Goal: Task Accomplishment & Management: Use online tool/utility

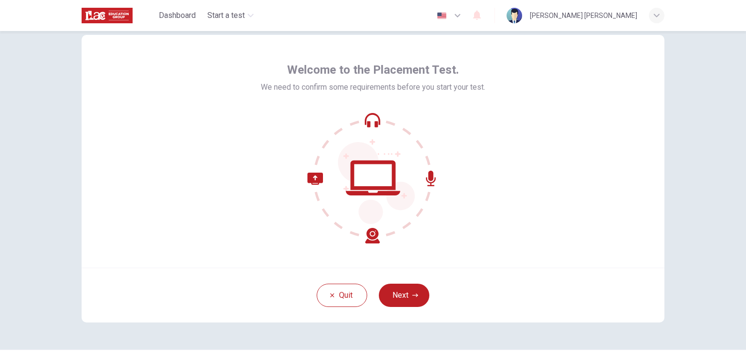
scroll to position [24, 0]
click at [397, 303] on button "Next" at bounding box center [404, 294] width 50 height 23
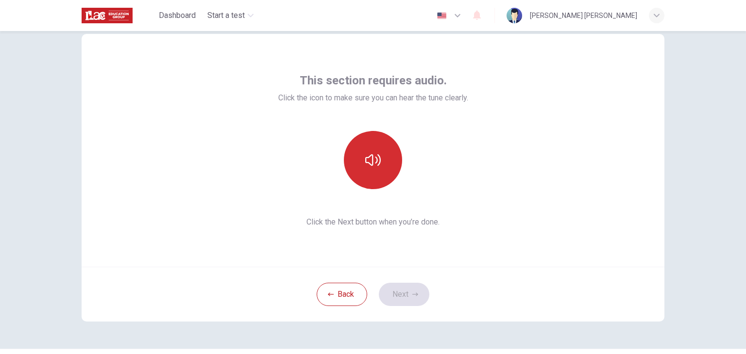
click at [373, 159] on icon "button" at bounding box center [373, 160] width 16 height 16
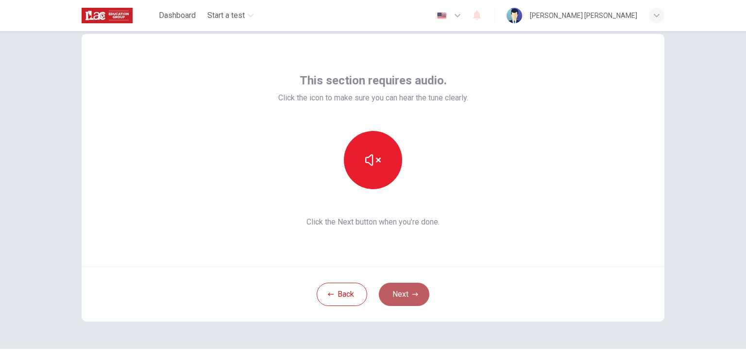
click at [399, 298] on button "Next" at bounding box center [404, 294] width 50 height 23
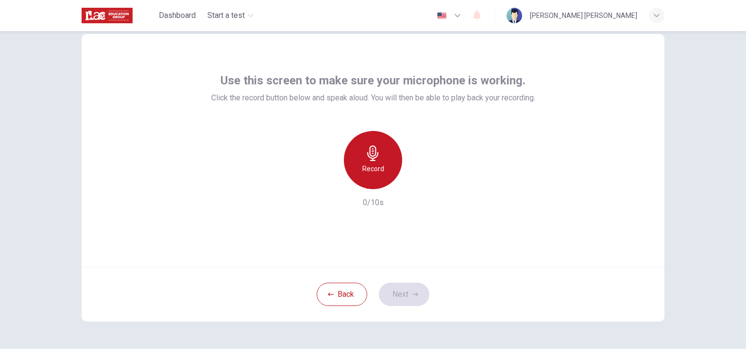
click at [378, 162] on div "Record" at bounding box center [373, 160] width 58 height 58
click at [365, 157] on icon "button" at bounding box center [373, 154] width 16 height 16
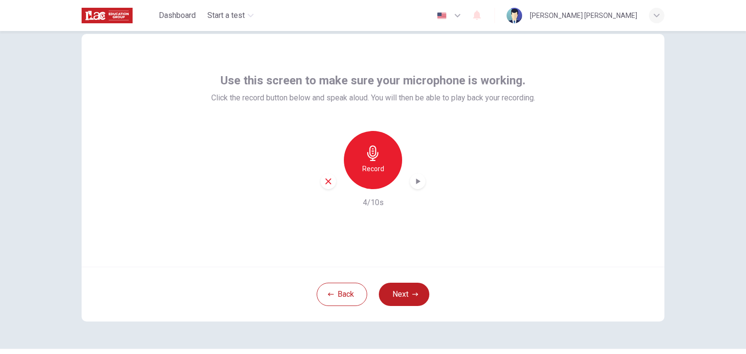
click at [414, 184] on icon "button" at bounding box center [418, 182] width 10 height 10
click at [405, 298] on button "Next" at bounding box center [404, 294] width 50 height 23
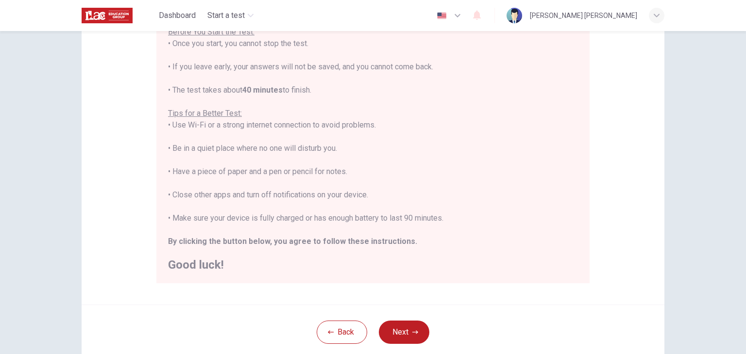
scroll to position [139, 0]
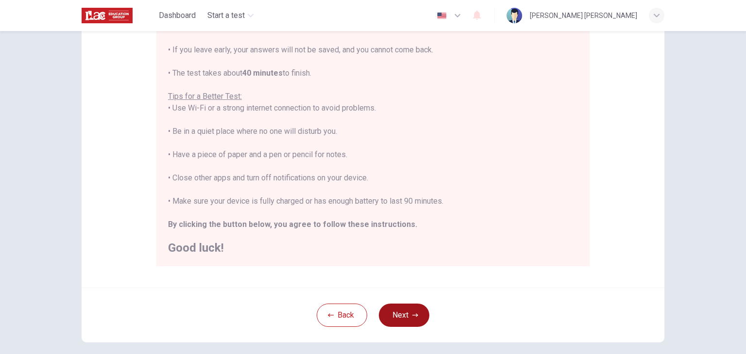
click at [411, 319] on button "Next" at bounding box center [404, 315] width 50 height 23
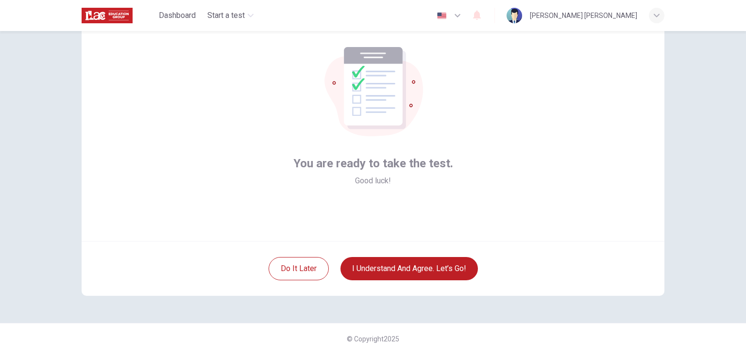
click at [395, 314] on div "You are ready to take the test. Good luck! Do it later I understand and agree. …" at bounding box center [373, 152] width 614 height 342
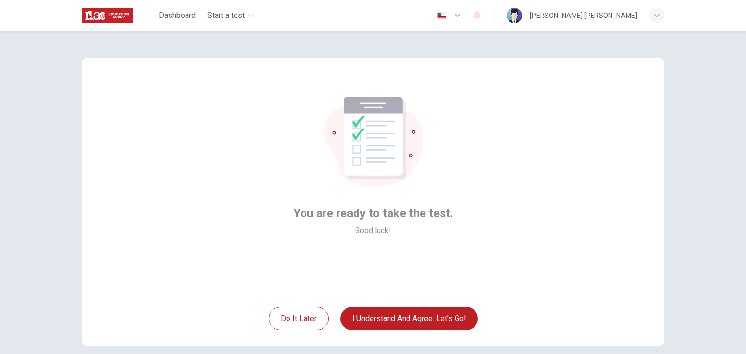
scroll to position [0, 0]
click at [424, 325] on button "I understand and agree. Let’s go!" at bounding box center [408, 318] width 137 height 23
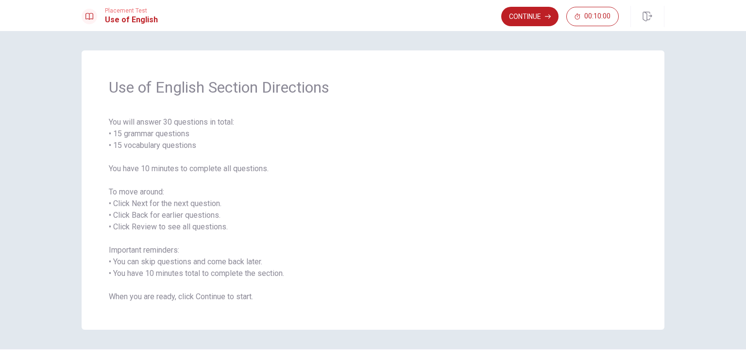
scroll to position [26, 0]
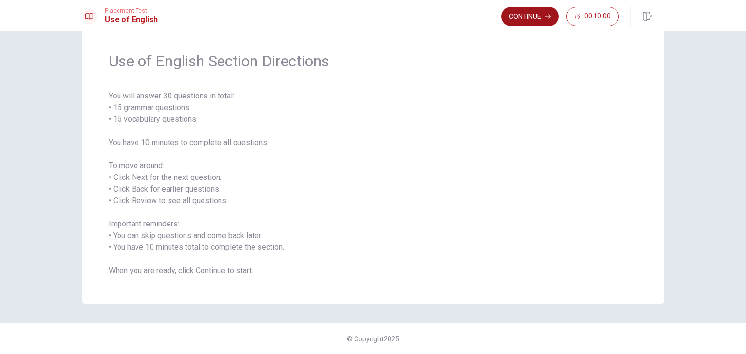
click at [524, 18] on button "Continue" at bounding box center [529, 16] width 57 height 19
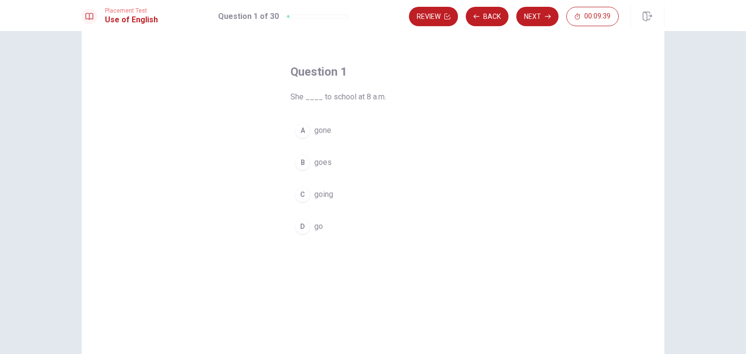
click at [299, 165] on div "B" at bounding box center [303, 163] width 16 height 16
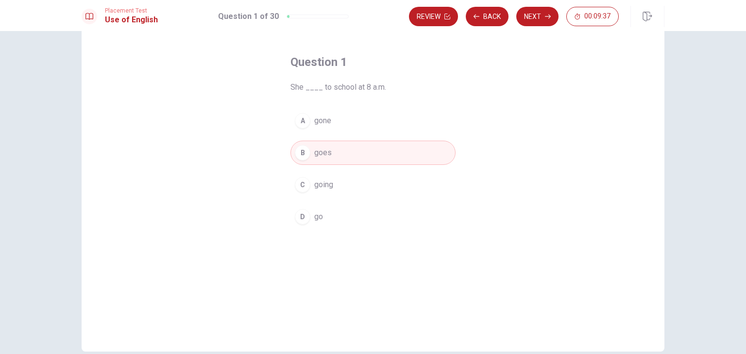
scroll to position [5, 0]
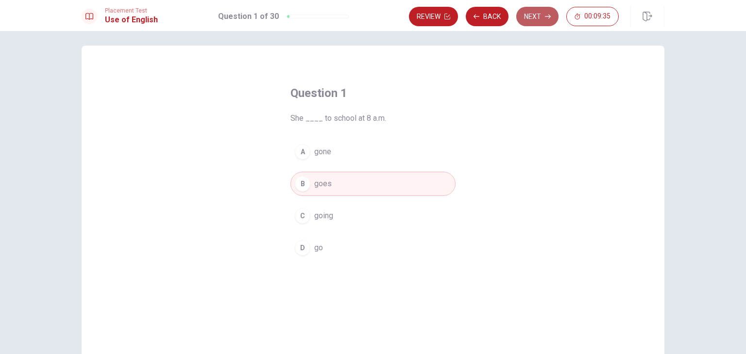
click at [537, 17] on button "Next" at bounding box center [537, 16] width 42 height 19
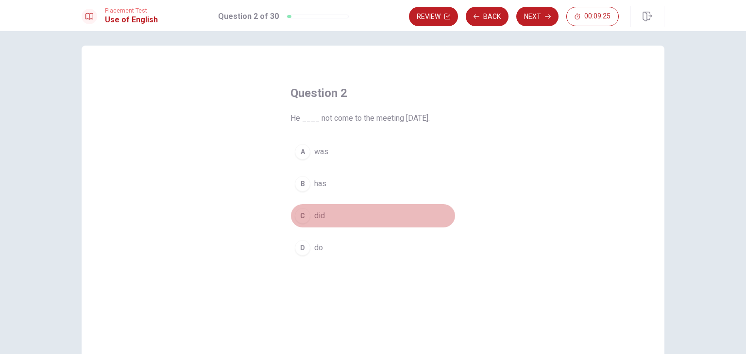
click at [302, 218] on div "C" at bounding box center [303, 216] width 16 height 16
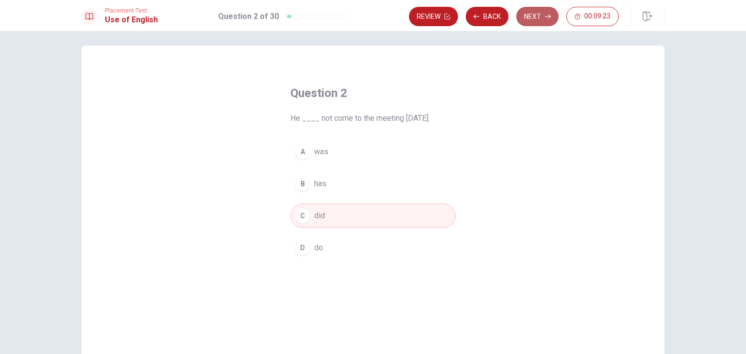
click at [544, 16] on button "Next" at bounding box center [537, 16] width 42 height 19
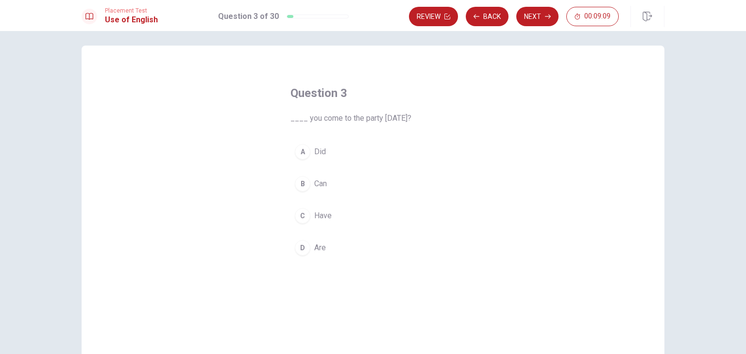
click at [299, 183] on div "B" at bounding box center [303, 184] width 16 height 16
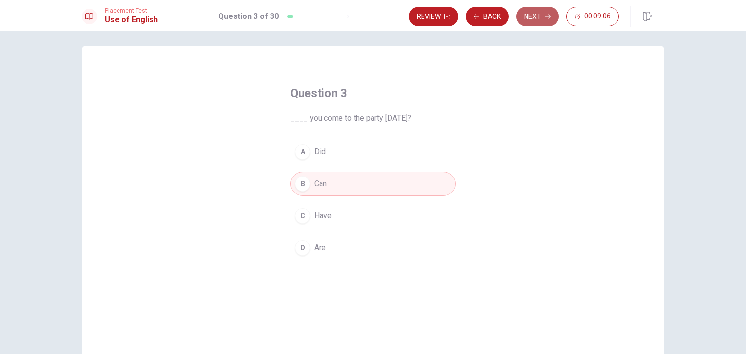
click at [530, 16] on button "Next" at bounding box center [537, 16] width 42 height 19
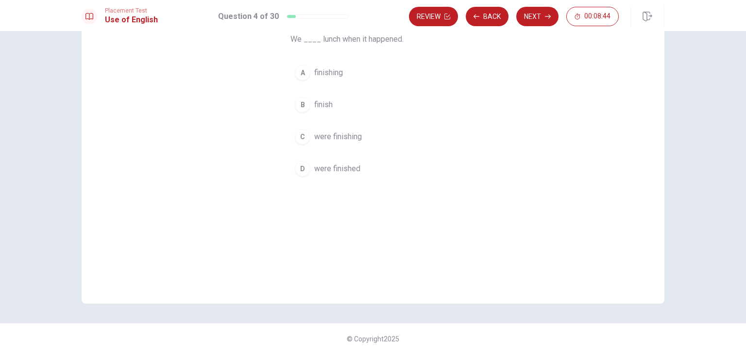
scroll to position [0, 0]
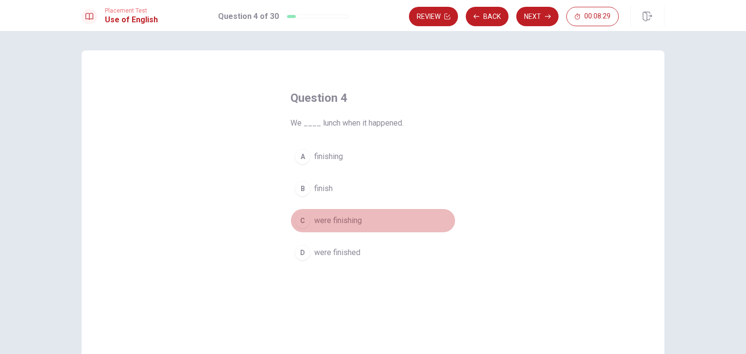
click at [344, 219] on span "were finishing" at bounding box center [338, 221] width 48 height 12
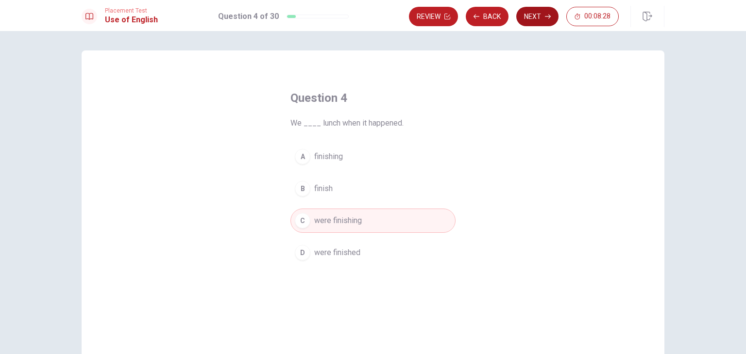
click at [535, 17] on button "Next" at bounding box center [537, 16] width 42 height 19
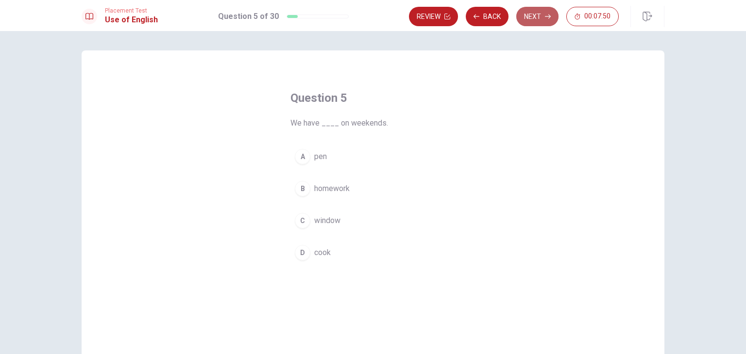
click at [540, 18] on button "Next" at bounding box center [537, 16] width 42 height 19
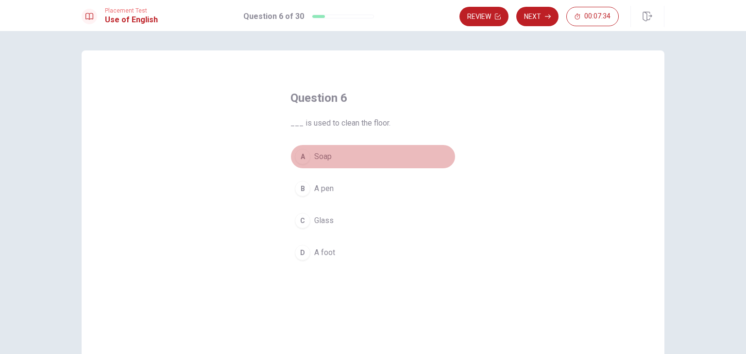
click at [318, 159] on span "Soap" at bounding box center [322, 157] width 17 height 12
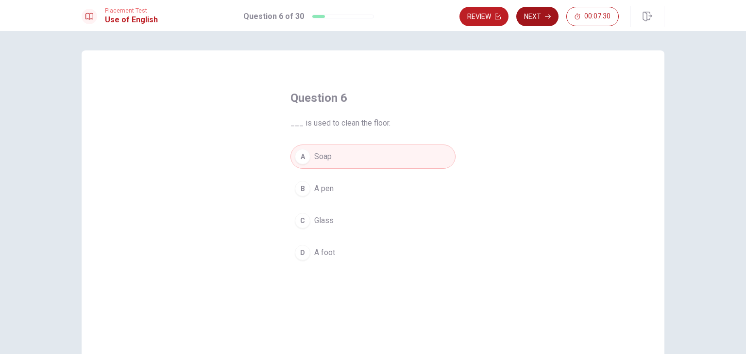
click at [539, 24] on button "Next" at bounding box center [537, 16] width 42 height 19
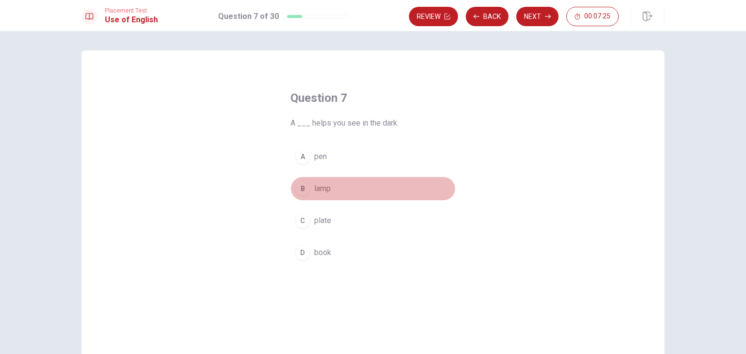
click at [319, 188] on span "lamp" at bounding box center [322, 189] width 17 height 12
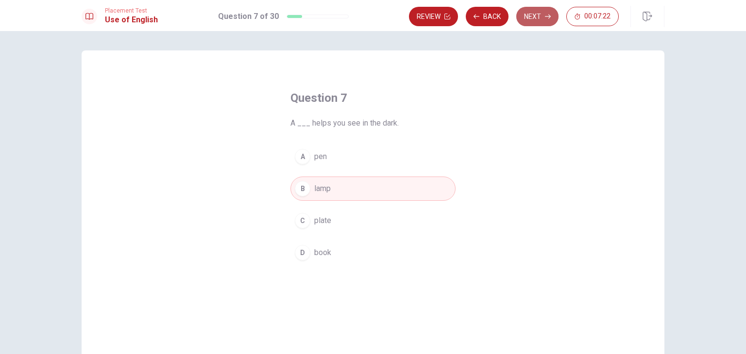
click at [539, 16] on button "Next" at bounding box center [537, 16] width 42 height 19
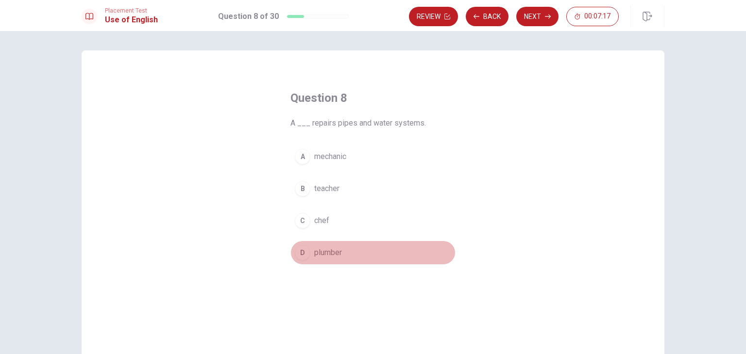
click at [322, 249] on span "plumber" at bounding box center [328, 253] width 28 height 12
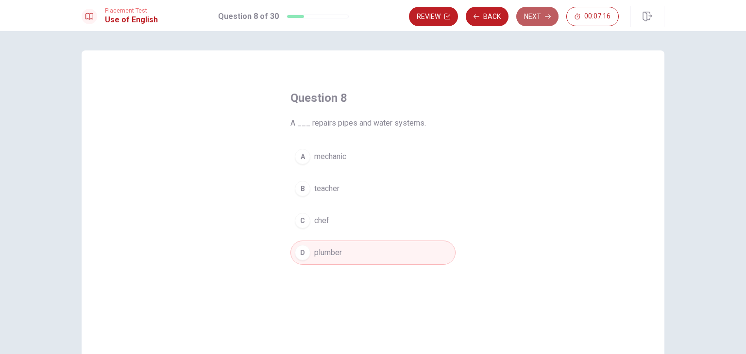
click at [540, 17] on button "Next" at bounding box center [537, 16] width 42 height 19
click at [533, 18] on button "Next" at bounding box center [537, 16] width 42 height 19
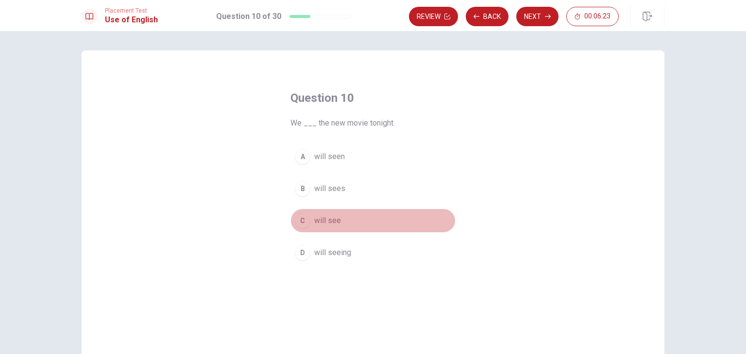
click at [326, 221] on span "will see" at bounding box center [327, 221] width 27 height 12
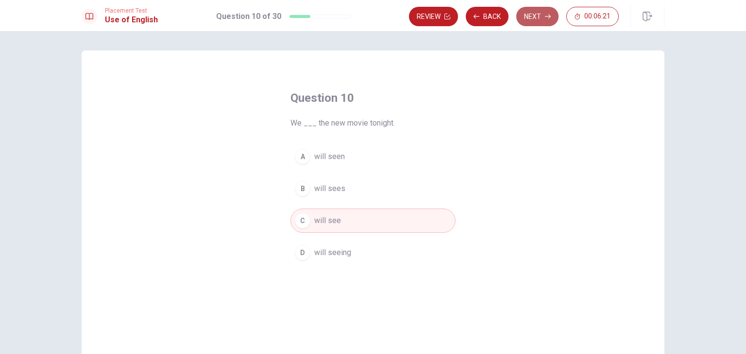
click at [535, 16] on button "Next" at bounding box center [537, 16] width 42 height 19
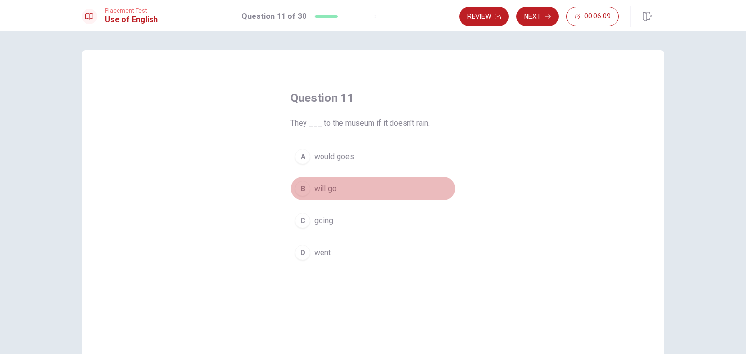
click at [324, 192] on span "will go" at bounding box center [325, 189] width 22 height 12
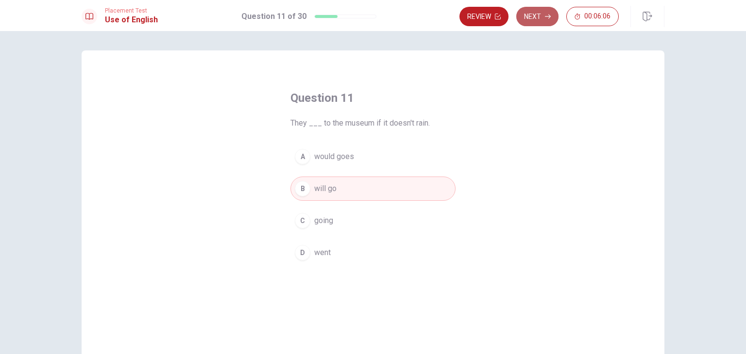
click at [533, 19] on button "Next" at bounding box center [537, 16] width 42 height 19
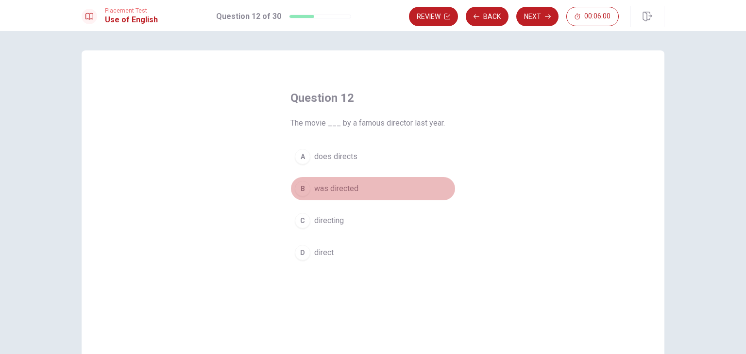
click at [335, 184] on span "was directed" at bounding box center [336, 189] width 44 height 12
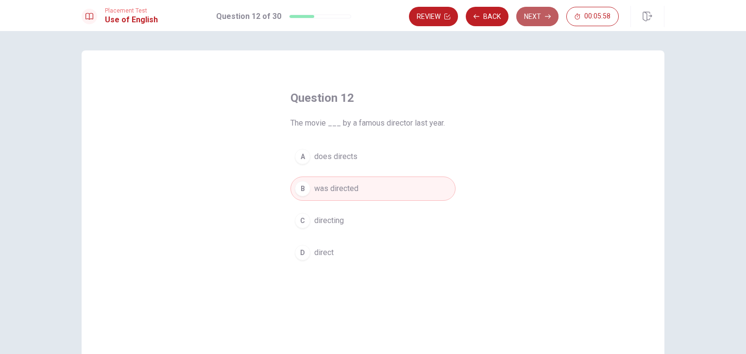
click at [531, 19] on button "Next" at bounding box center [537, 16] width 42 height 19
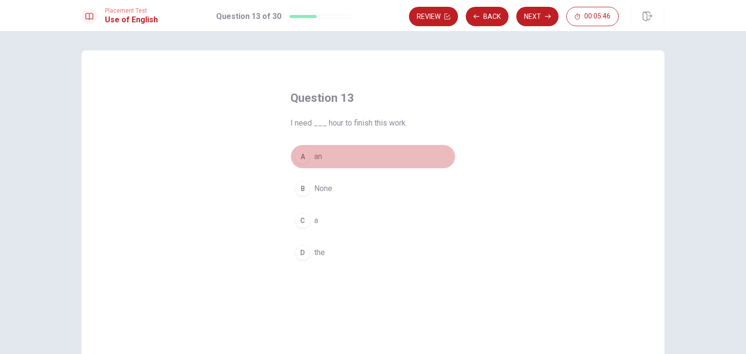
click at [318, 154] on span "an" at bounding box center [318, 157] width 8 height 12
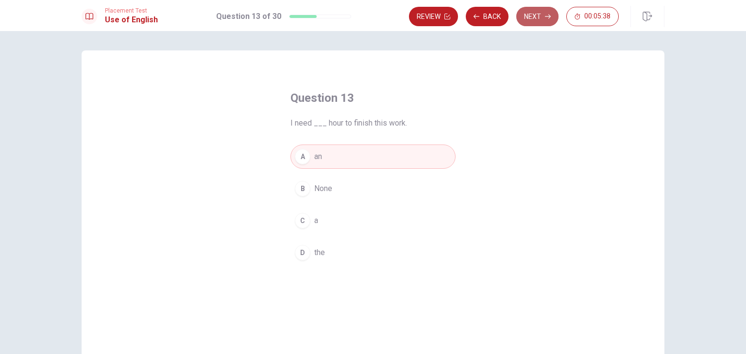
click at [543, 12] on button "Next" at bounding box center [537, 16] width 42 height 19
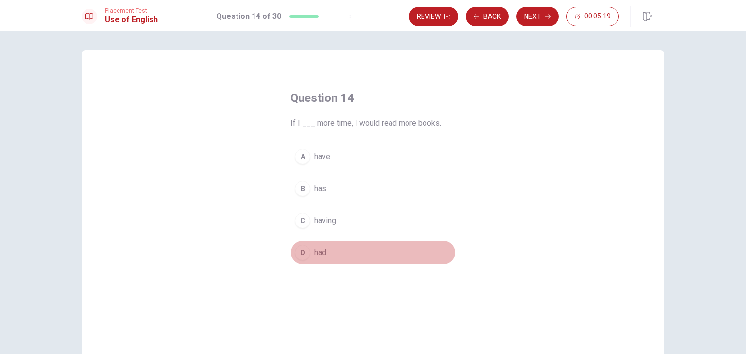
click at [314, 251] on span "had" at bounding box center [320, 253] width 12 height 12
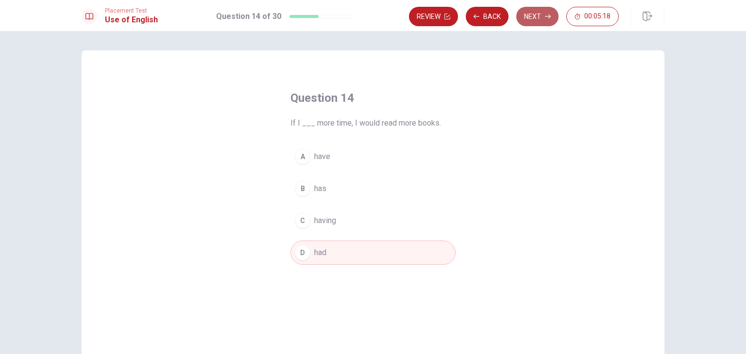
click at [549, 18] on icon "button" at bounding box center [548, 17] width 6 height 6
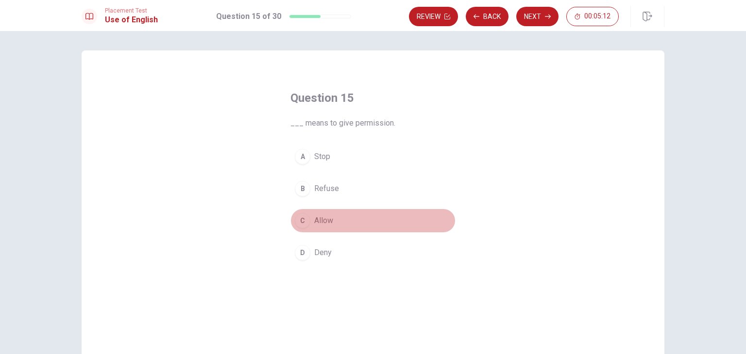
click at [326, 222] on span "Allow" at bounding box center [323, 221] width 19 height 12
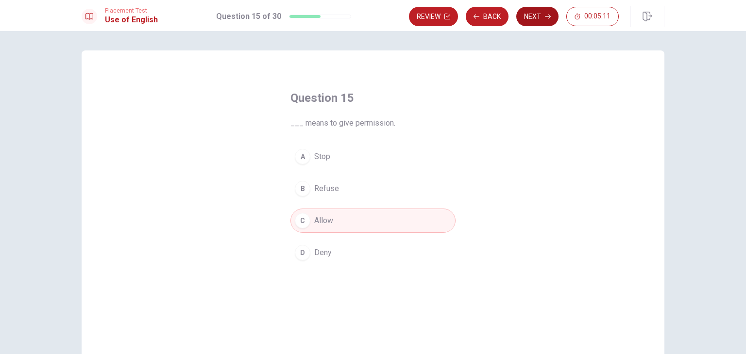
click at [538, 16] on button "Next" at bounding box center [537, 16] width 42 height 19
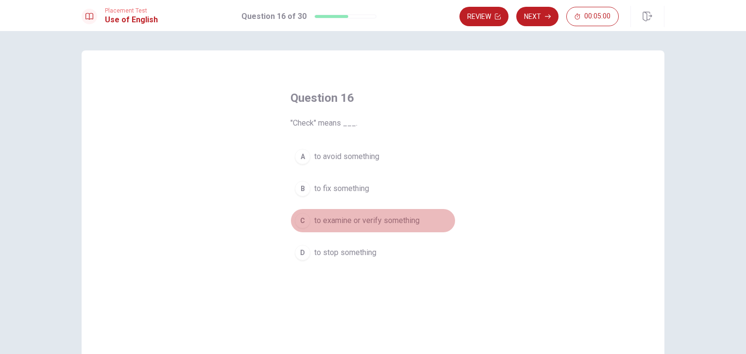
click at [386, 218] on span "to examine or verify something" at bounding box center [366, 221] width 105 height 12
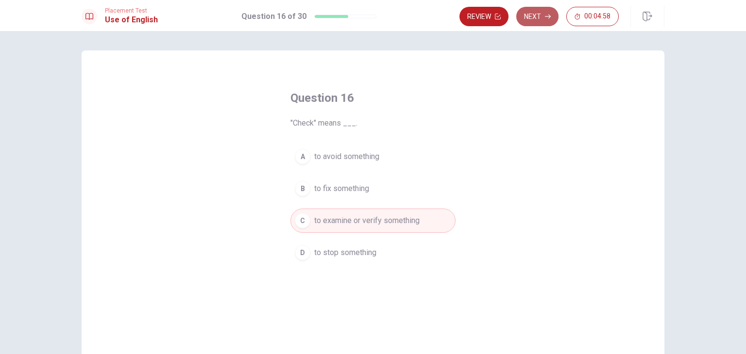
click at [534, 16] on button "Next" at bounding box center [537, 16] width 42 height 19
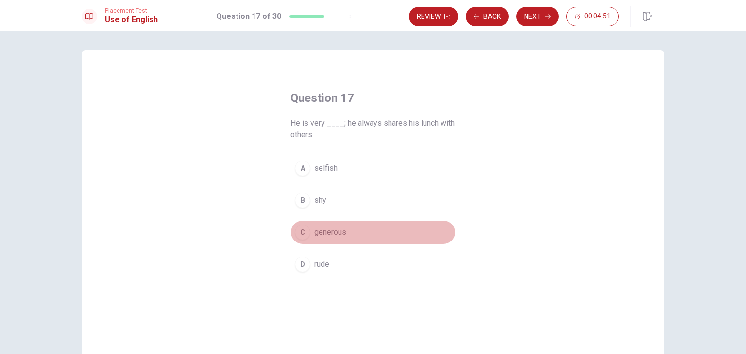
click at [327, 234] on span "generous" at bounding box center [330, 233] width 32 height 12
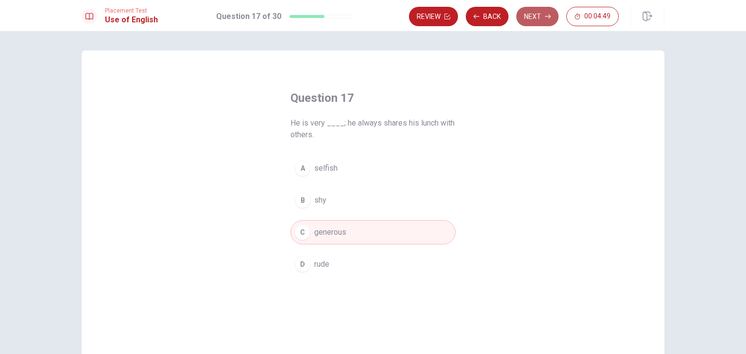
click at [542, 21] on button "Next" at bounding box center [537, 16] width 42 height 19
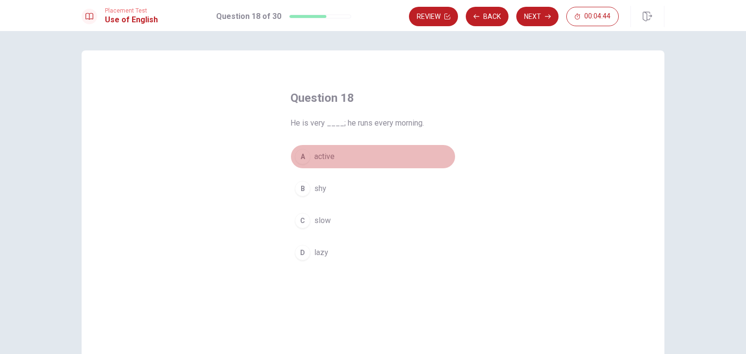
click at [322, 160] on span "active" at bounding box center [324, 157] width 20 height 12
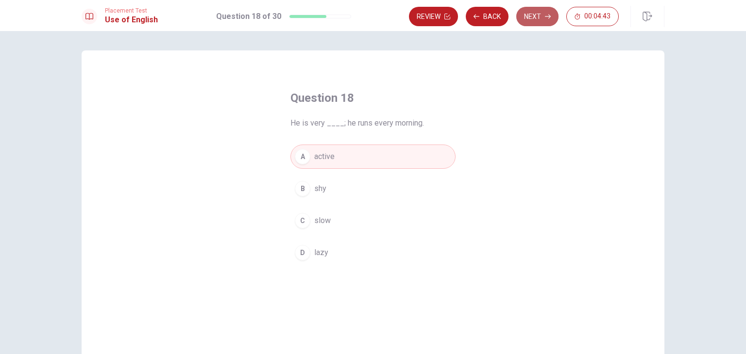
click at [535, 16] on button "Next" at bounding box center [537, 16] width 42 height 19
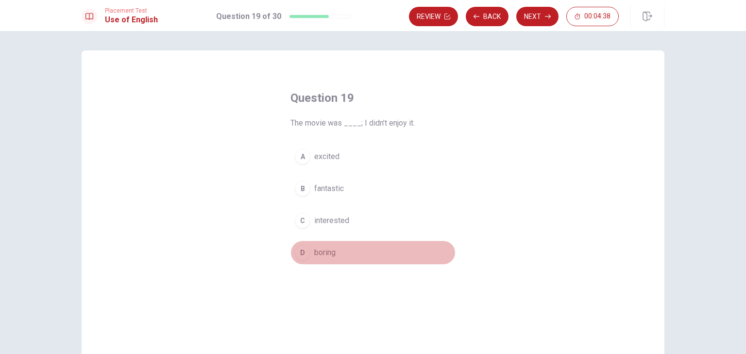
click at [324, 252] on span "boring" at bounding box center [324, 253] width 21 height 12
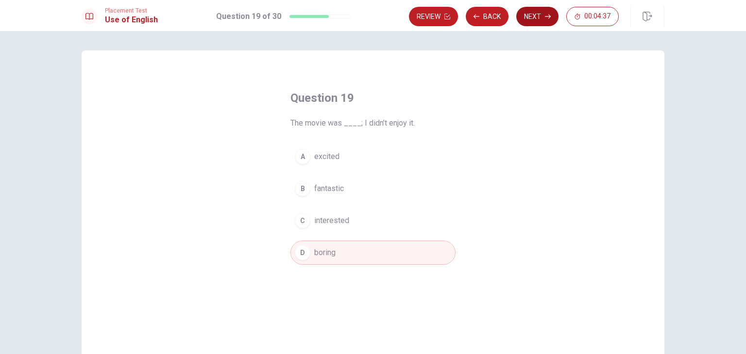
click at [536, 16] on button "Next" at bounding box center [537, 16] width 42 height 19
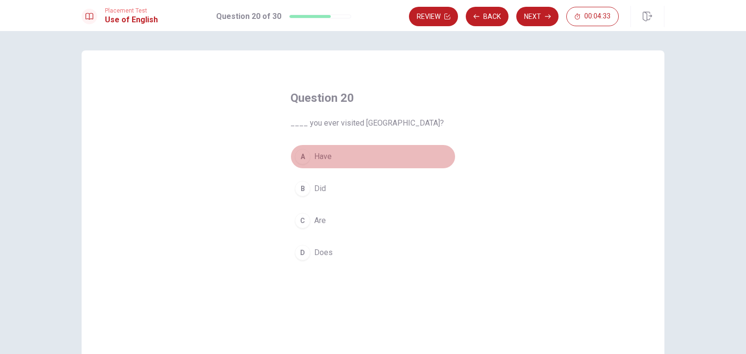
click at [317, 156] on span "Have" at bounding box center [322, 157] width 17 height 12
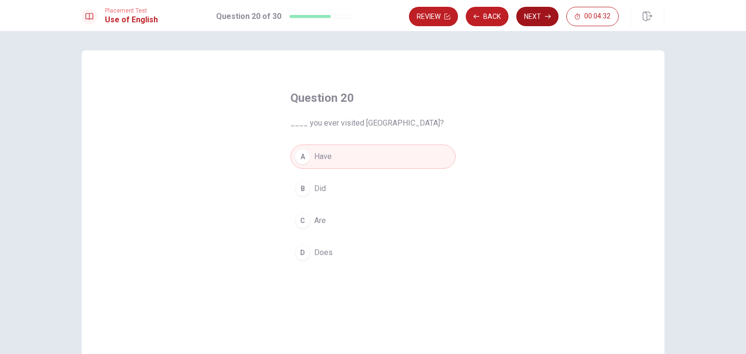
click at [536, 13] on button "Next" at bounding box center [537, 16] width 42 height 19
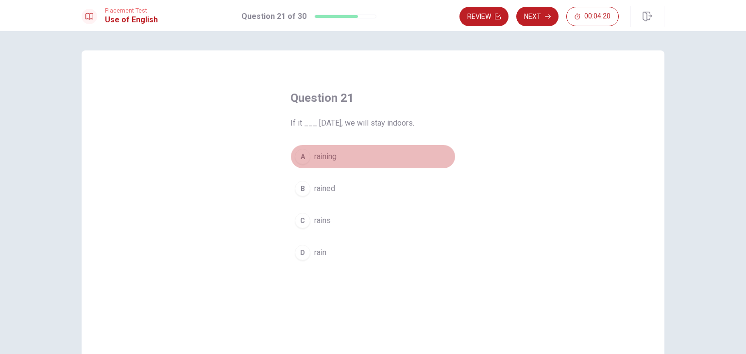
click at [327, 157] on span "raining" at bounding box center [325, 157] width 22 height 12
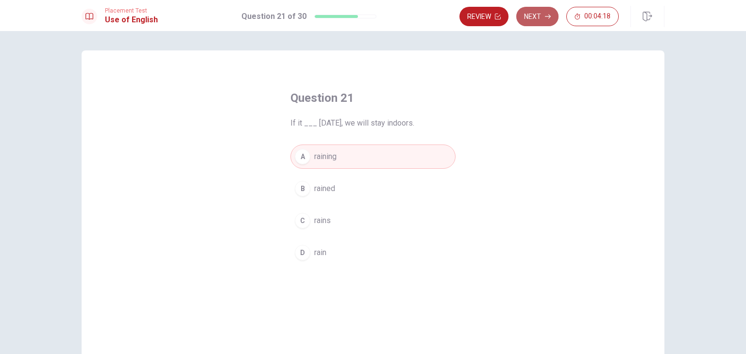
click at [535, 18] on button "Next" at bounding box center [537, 16] width 42 height 19
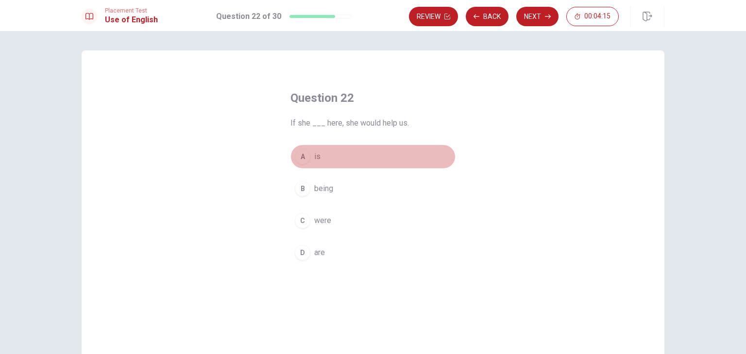
click at [322, 154] on button "A is" at bounding box center [372, 157] width 165 height 24
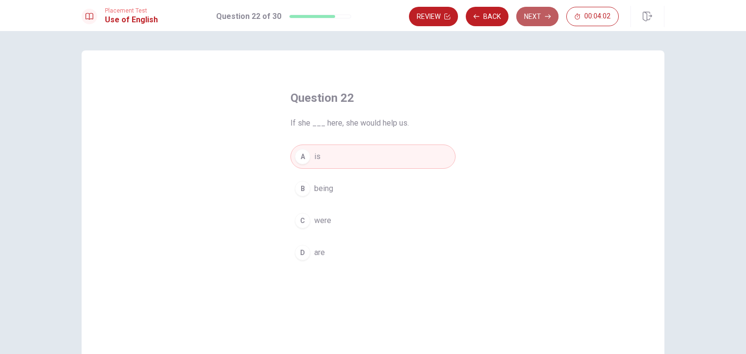
click at [538, 21] on button "Next" at bounding box center [537, 16] width 42 height 19
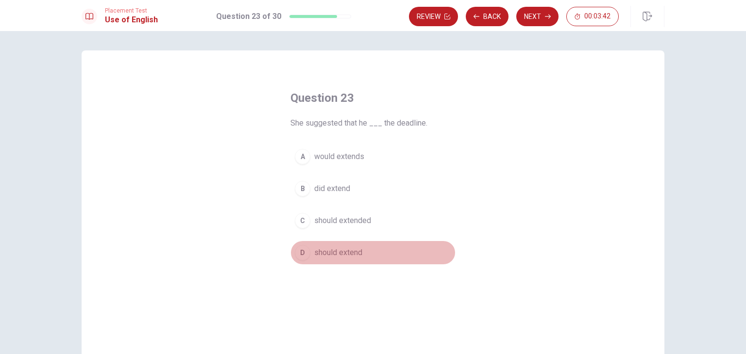
click at [346, 256] on span "should extend" at bounding box center [338, 253] width 48 height 12
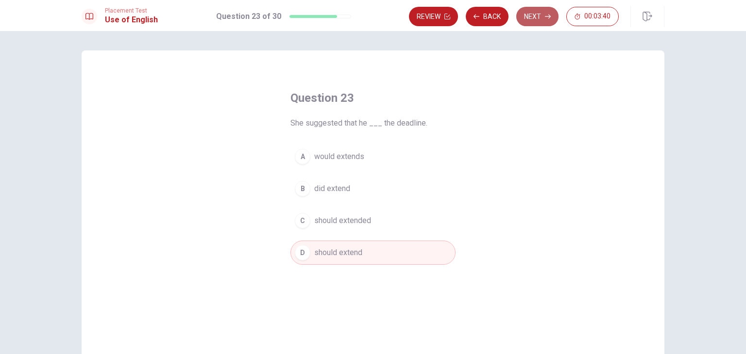
click at [535, 17] on button "Next" at bounding box center [537, 16] width 42 height 19
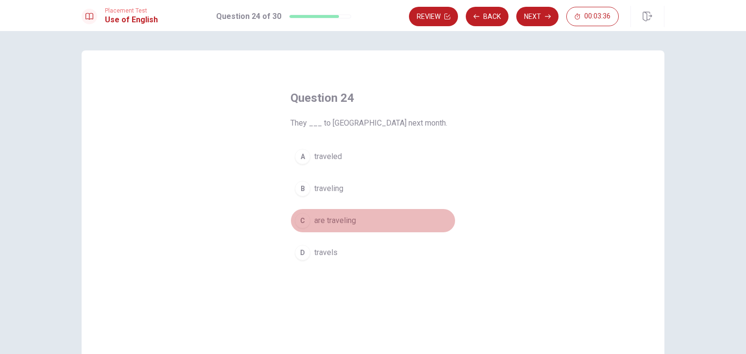
click at [338, 221] on span "are traveling" at bounding box center [335, 221] width 42 height 12
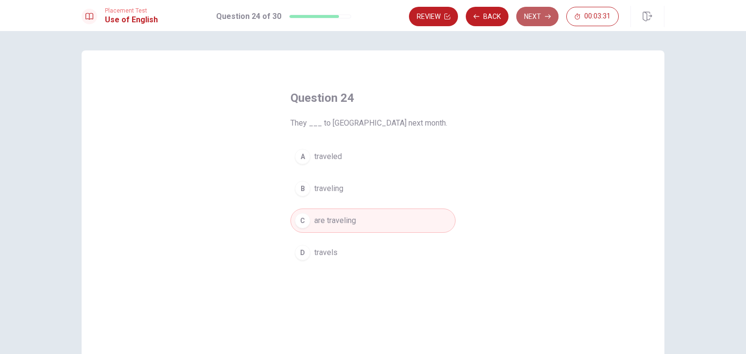
click at [534, 14] on button "Next" at bounding box center [537, 16] width 42 height 19
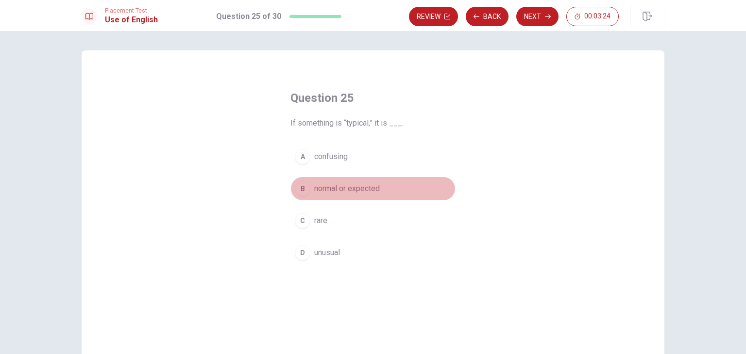
click at [339, 192] on span "normal or expected" at bounding box center [347, 189] width 66 height 12
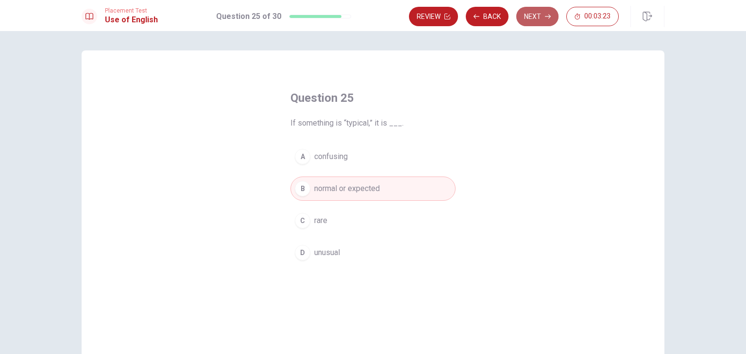
click at [540, 17] on button "Next" at bounding box center [537, 16] width 42 height 19
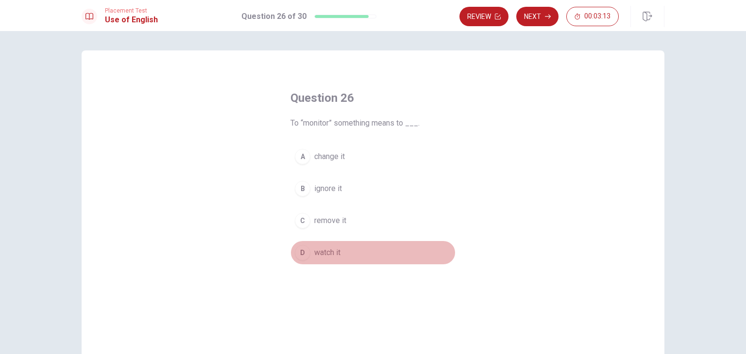
click at [325, 251] on span "watch it" at bounding box center [327, 253] width 26 height 12
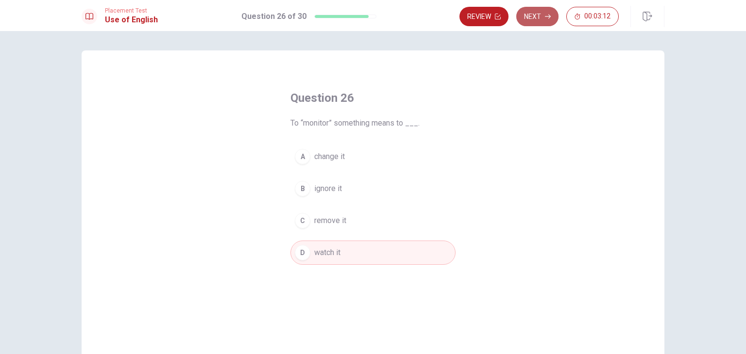
click at [539, 12] on button "Next" at bounding box center [537, 16] width 42 height 19
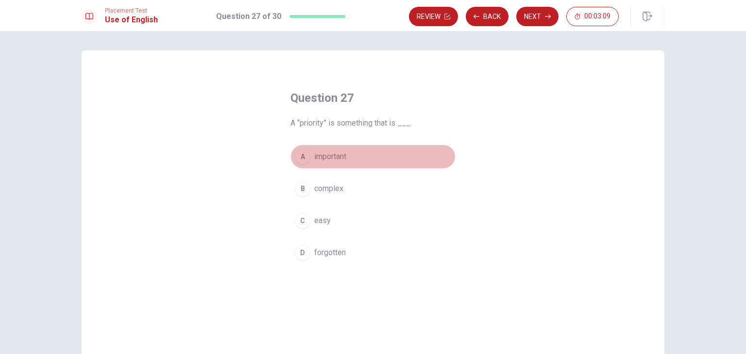
click at [334, 158] on span "important" at bounding box center [330, 157] width 32 height 12
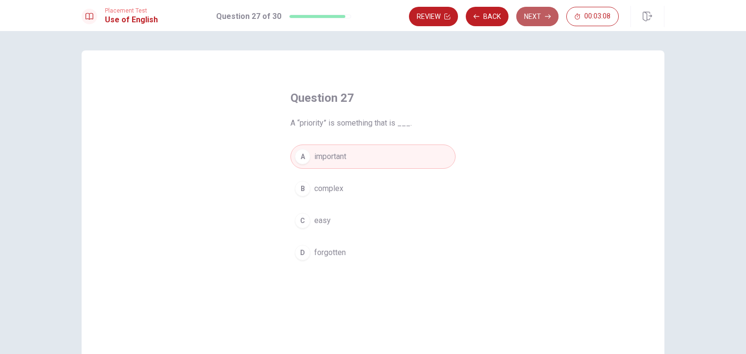
click at [537, 13] on button "Next" at bounding box center [537, 16] width 42 height 19
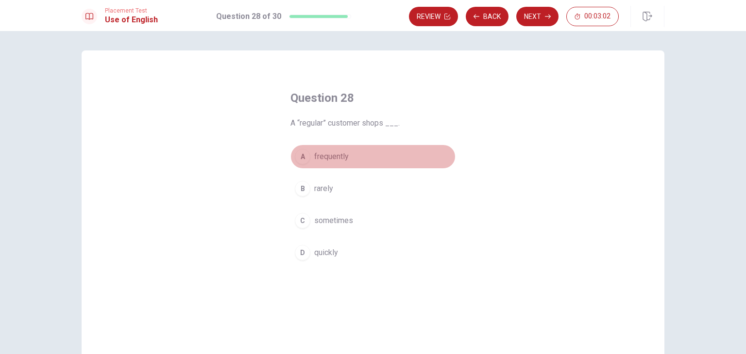
click at [330, 152] on span "frequently" at bounding box center [331, 157] width 34 height 12
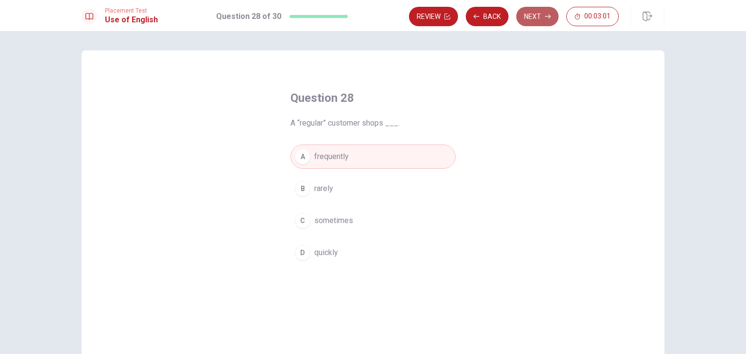
click at [532, 14] on button "Next" at bounding box center [537, 16] width 42 height 19
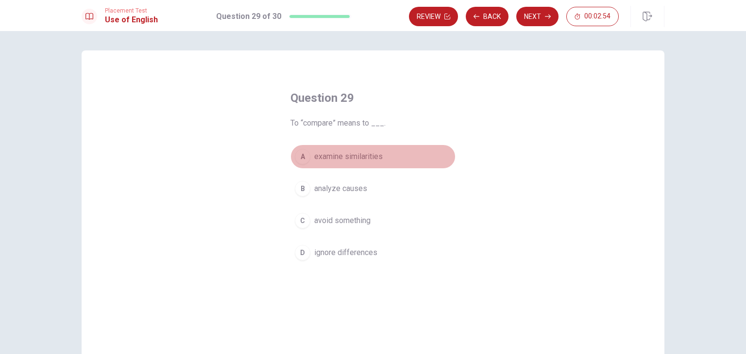
click at [348, 154] on span "examine similarities" at bounding box center [348, 157] width 68 height 12
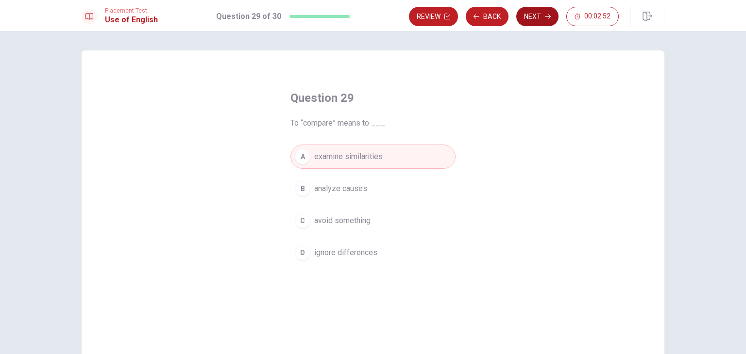
click at [535, 17] on button "Next" at bounding box center [537, 16] width 42 height 19
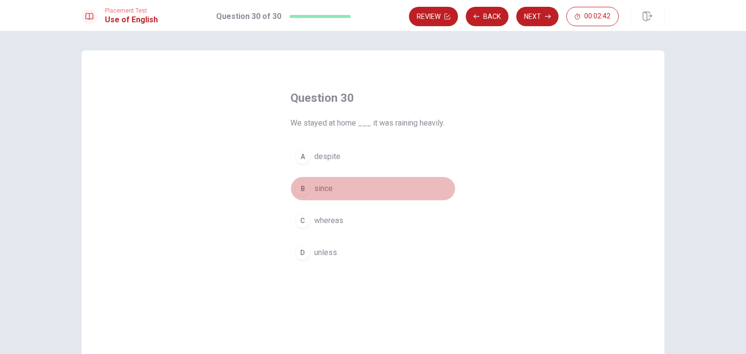
click at [322, 190] on span "since" at bounding box center [323, 189] width 18 height 12
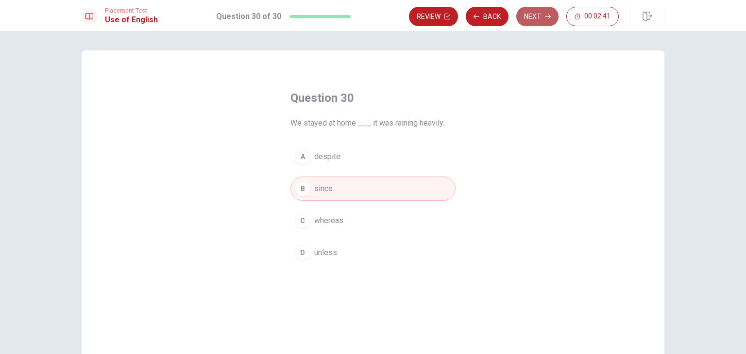
click at [535, 15] on button "Next" at bounding box center [537, 16] width 42 height 19
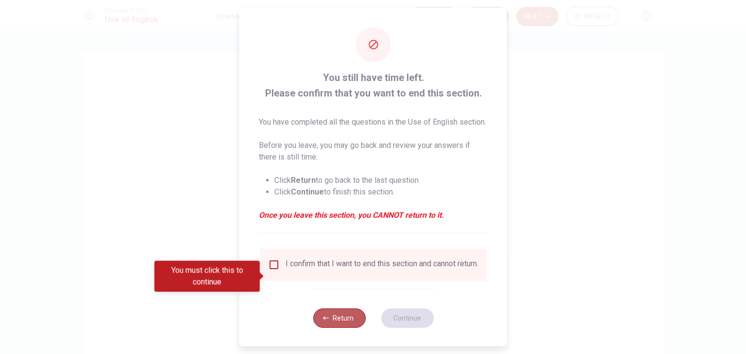
click at [337, 328] on button "Return" at bounding box center [339, 318] width 52 height 19
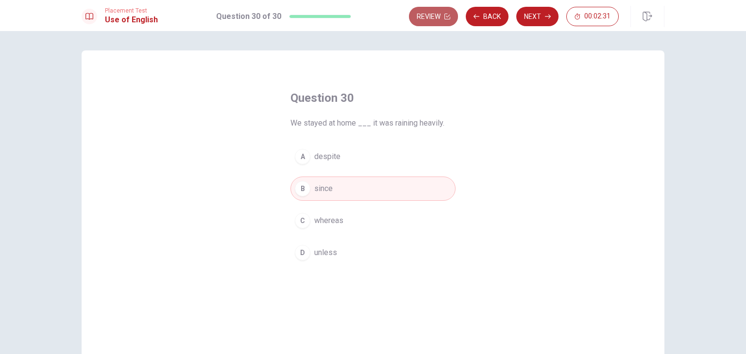
click at [429, 20] on button "Review" at bounding box center [433, 16] width 49 height 19
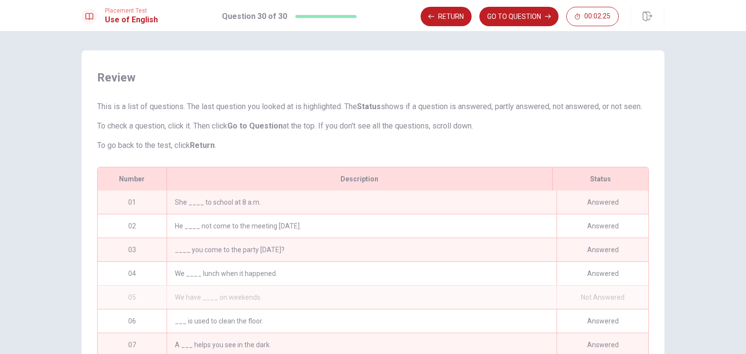
click at [326, 309] on div "We have ____ on weekends." at bounding box center [361, 297] width 390 height 23
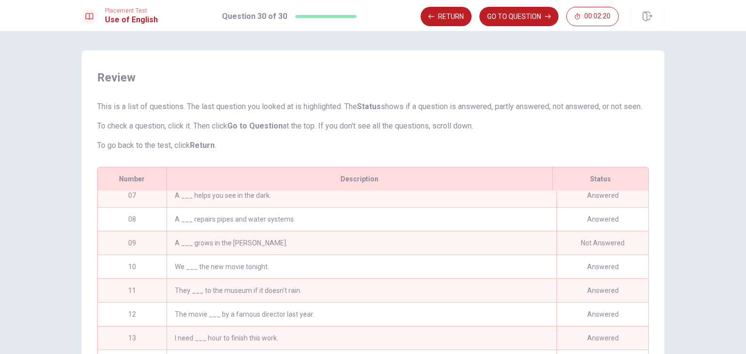
scroll to position [144, 0]
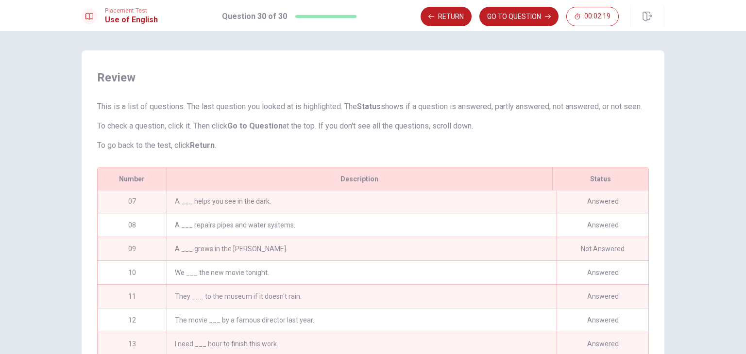
click at [199, 261] on div "A ___ grows in the [PERSON_NAME]." at bounding box center [361, 248] width 390 height 23
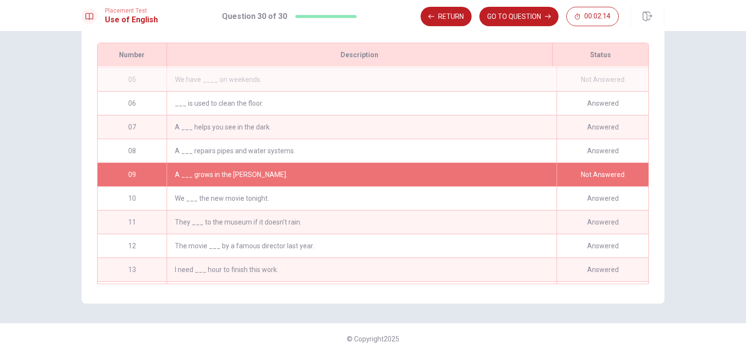
scroll to position [0, 0]
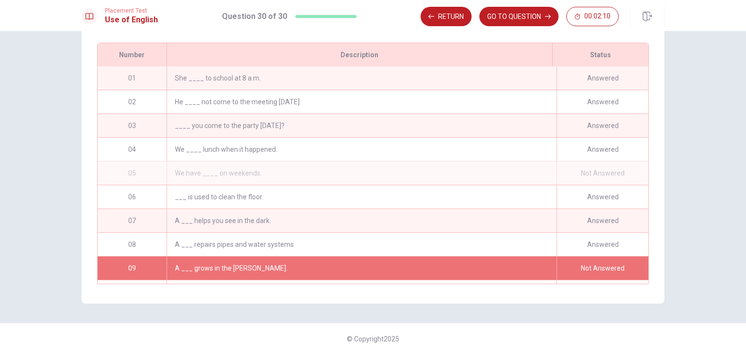
click at [584, 171] on div "Not Answered" at bounding box center [602, 173] width 92 height 23
click at [438, 18] on button "Return" at bounding box center [445, 16] width 51 height 19
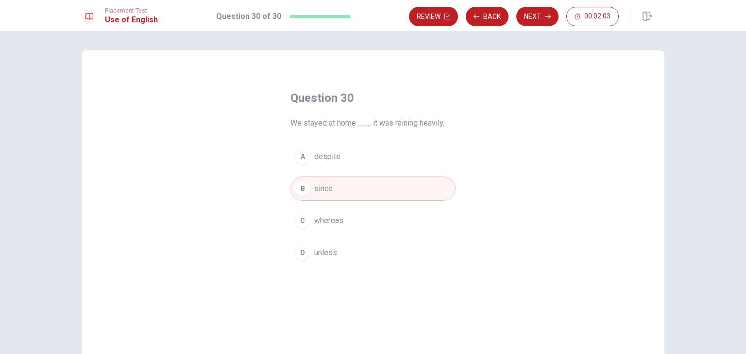
click at [299, 16] on div at bounding box center [320, 16] width 62 height 3
click at [485, 20] on button "Back" at bounding box center [487, 16] width 43 height 19
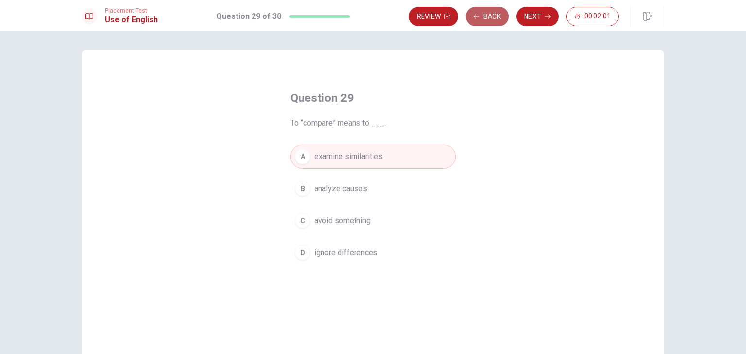
click at [485, 20] on button "Back" at bounding box center [487, 16] width 43 height 19
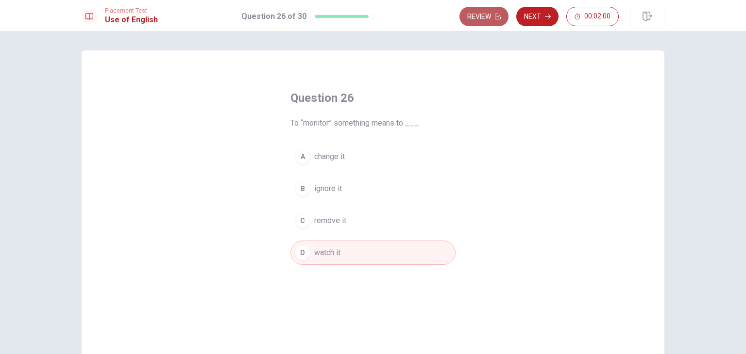
click at [485, 20] on button "Review" at bounding box center [483, 16] width 49 height 19
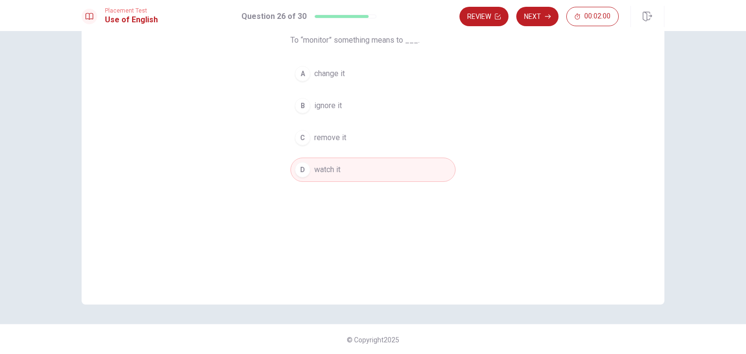
click at [485, 20] on button "Review" at bounding box center [483, 16] width 49 height 19
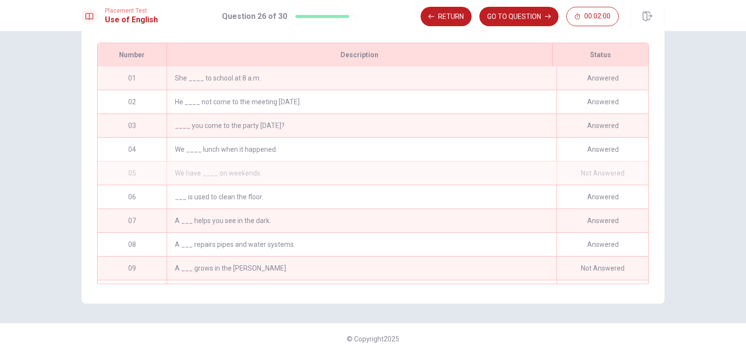
click at [485, 20] on button "GO TO QUESTION" at bounding box center [518, 16] width 79 height 19
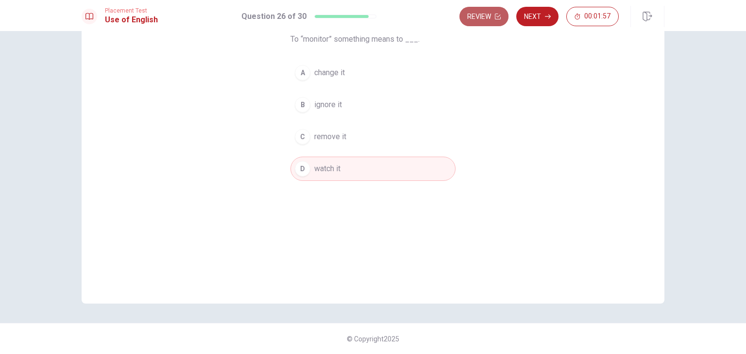
click at [481, 14] on button "Review" at bounding box center [483, 16] width 49 height 19
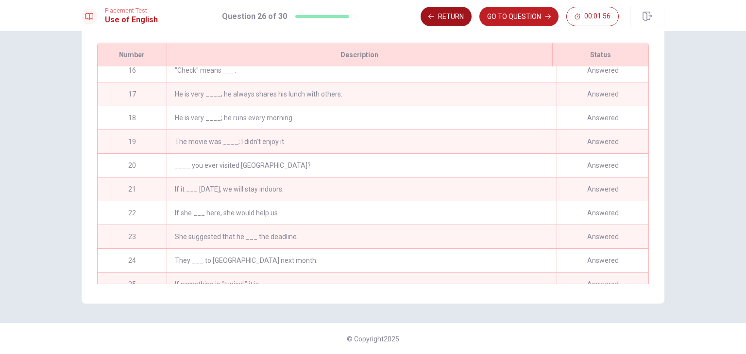
scroll to position [498, 0]
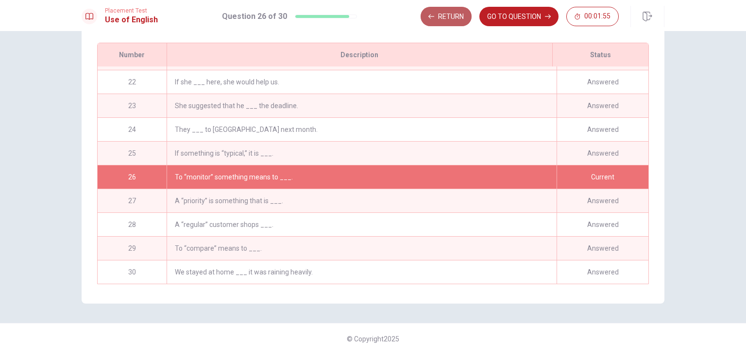
click at [436, 17] on button "Return" at bounding box center [445, 16] width 51 height 19
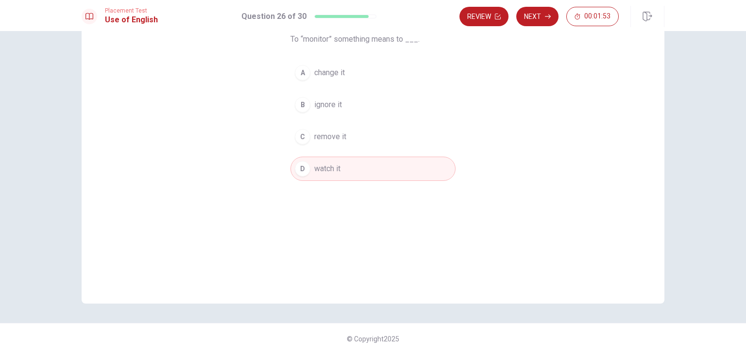
scroll to position [0, 0]
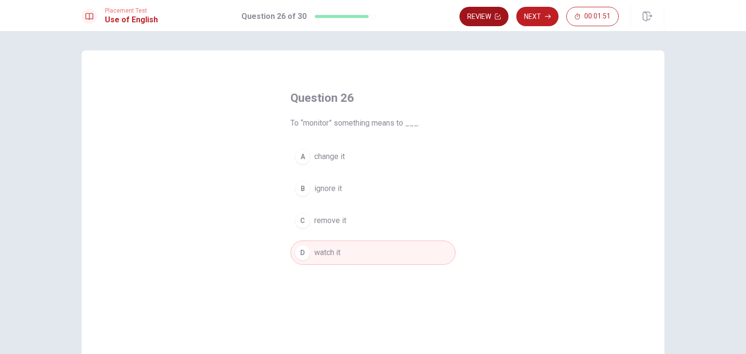
click at [479, 17] on button "Review" at bounding box center [483, 16] width 49 height 19
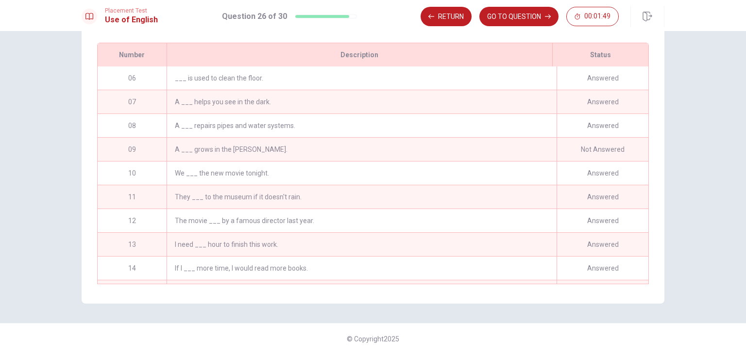
scroll to position [78, 0]
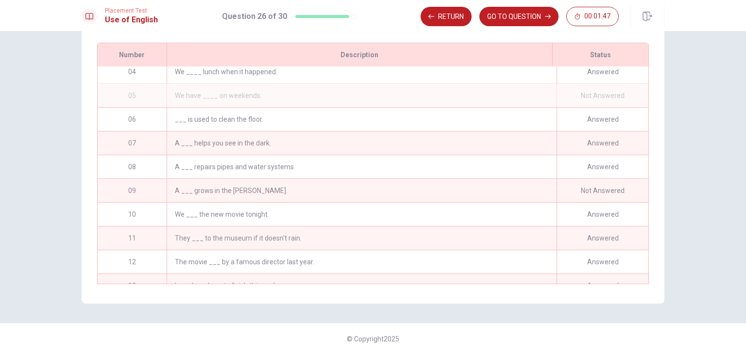
click at [268, 98] on div "We have ____ on weekends." at bounding box center [361, 95] width 390 height 23
click at [583, 188] on div "Not Answered" at bounding box center [602, 190] width 92 height 23
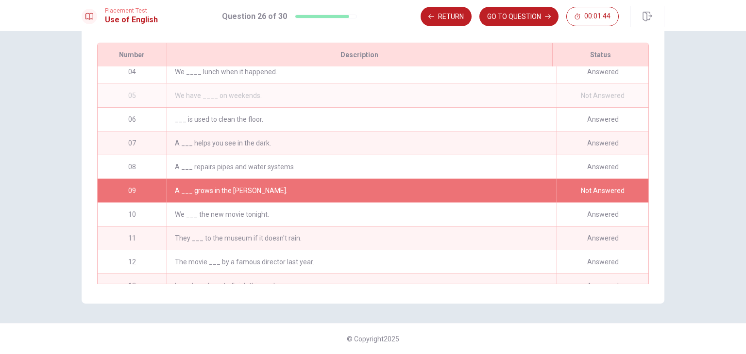
click at [583, 188] on div "Not Answered" at bounding box center [602, 190] width 92 height 23
click at [446, 16] on button "Return" at bounding box center [445, 16] width 51 height 19
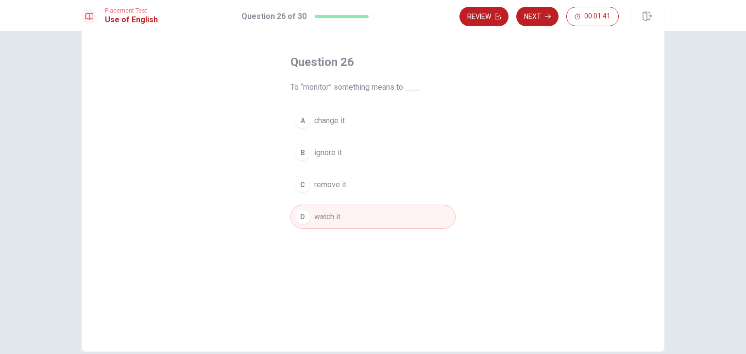
scroll to position [33, 0]
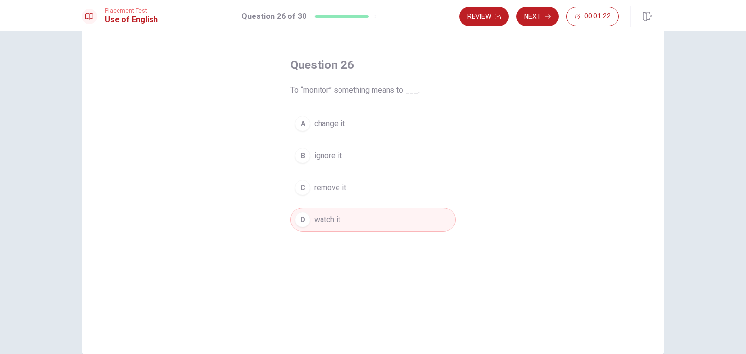
click at [343, 222] on button "D watch it" at bounding box center [372, 220] width 165 height 24
click at [493, 14] on button "Review" at bounding box center [483, 16] width 49 height 19
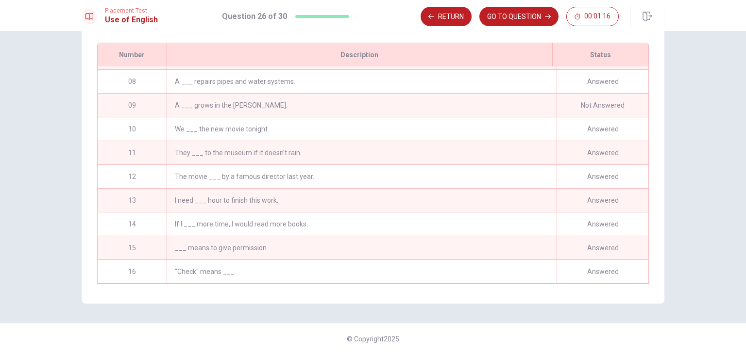
scroll to position [0, 0]
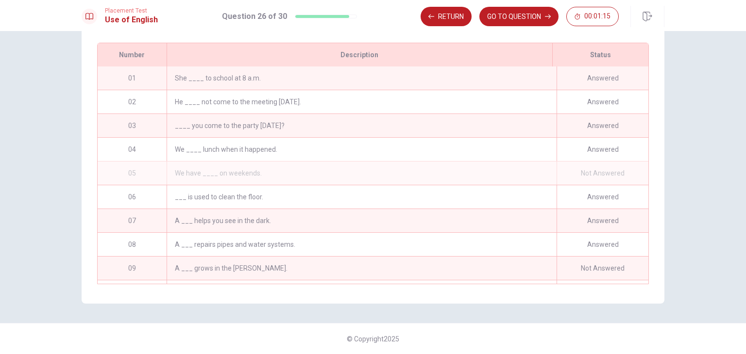
click at [588, 173] on div "Not Answered" at bounding box center [602, 173] width 92 height 23
click at [435, 271] on div "A ___ grows in the [PERSON_NAME]." at bounding box center [361, 268] width 390 height 23
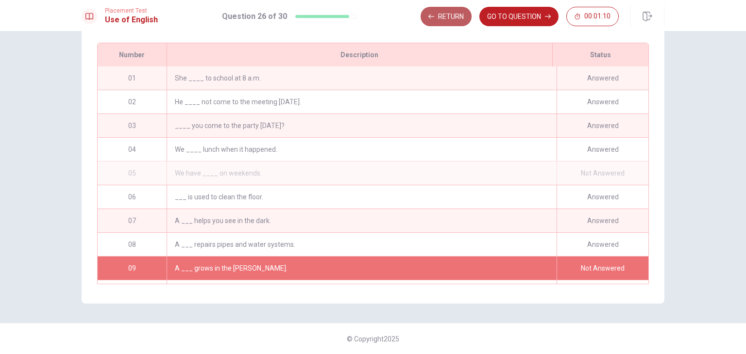
click at [443, 12] on button "Return" at bounding box center [445, 16] width 51 height 19
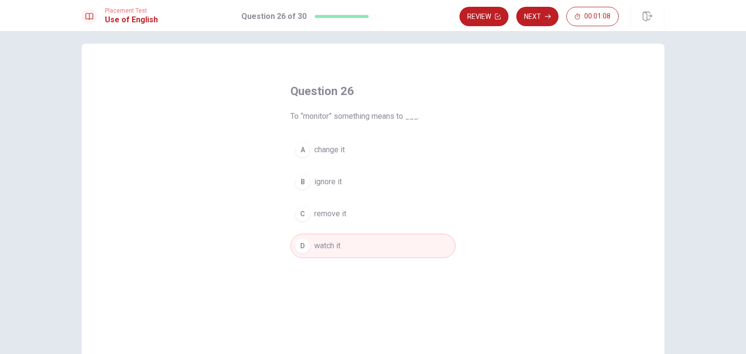
scroll to position [6, 0]
click at [482, 18] on button "Review" at bounding box center [483, 16] width 49 height 19
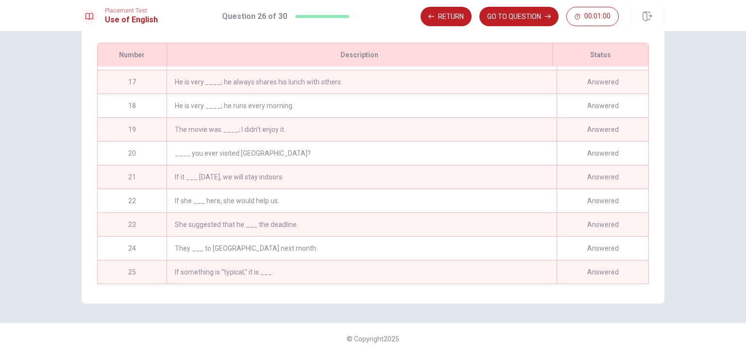
scroll to position [498, 0]
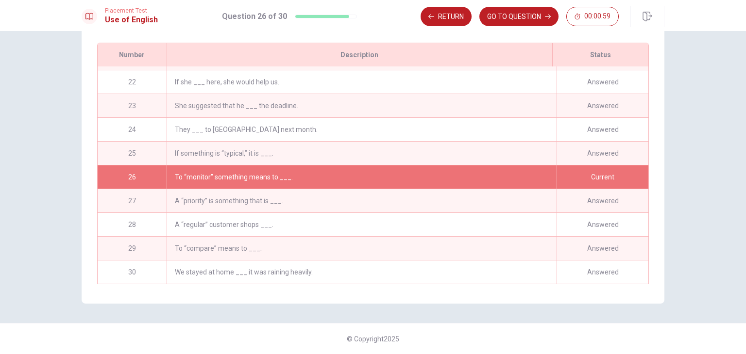
click at [315, 177] on div "To “monitor” something means to ___." at bounding box center [361, 177] width 390 height 23
click at [451, 21] on button "Return" at bounding box center [445, 16] width 51 height 19
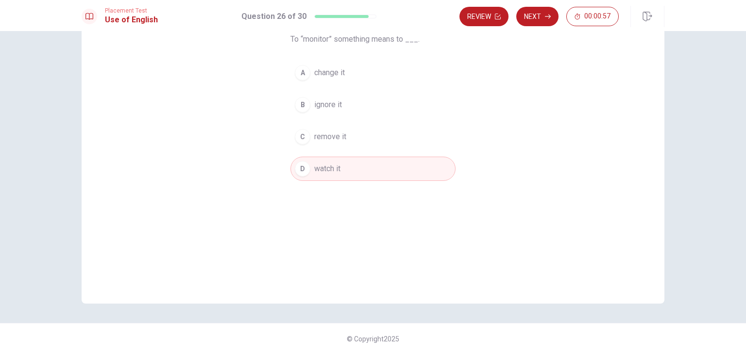
scroll to position [84, 0]
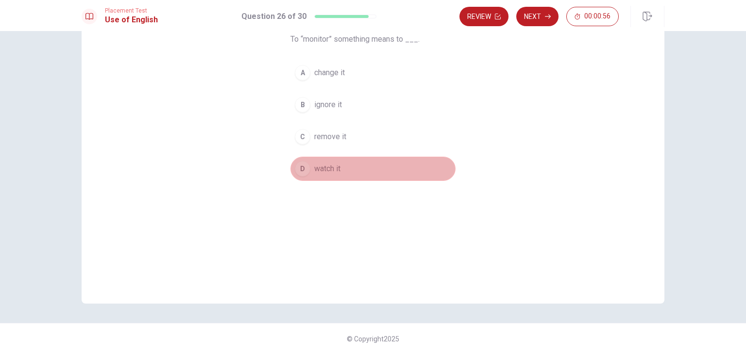
click at [346, 180] on button "D watch it" at bounding box center [372, 169] width 165 height 24
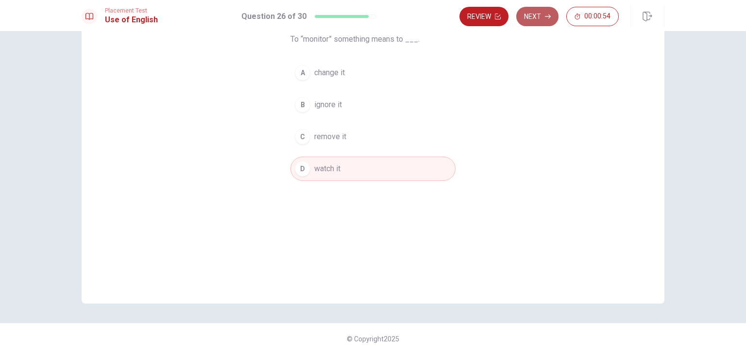
click at [534, 10] on button "Next" at bounding box center [537, 16] width 42 height 19
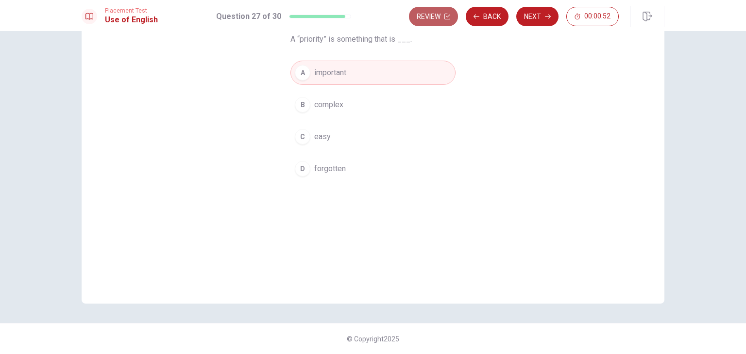
click at [437, 23] on button "Review" at bounding box center [433, 16] width 49 height 19
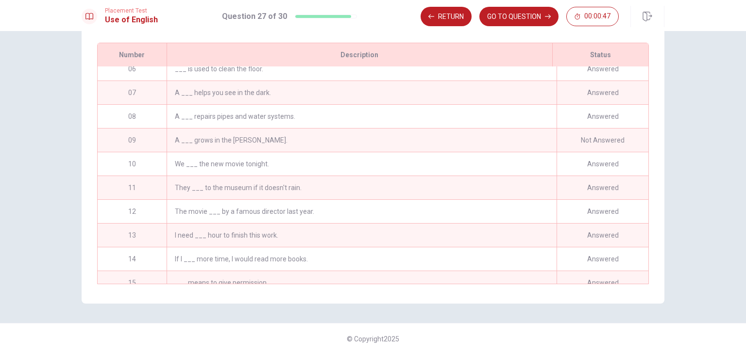
scroll to position [0, 0]
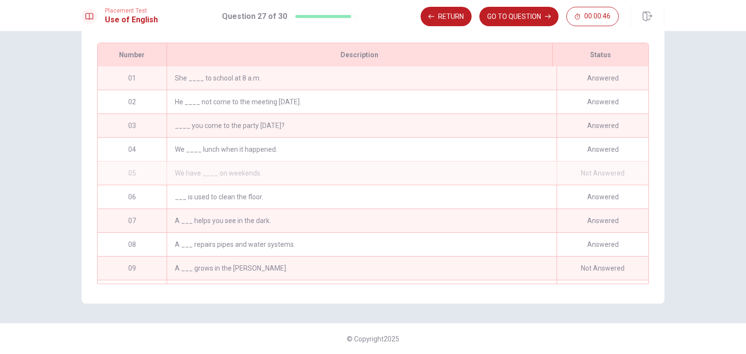
click at [571, 172] on div "Not Answered" at bounding box center [602, 173] width 92 height 23
click at [591, 265] on div "Not Answered" at bounding box center [602, 268] width 92 height 23
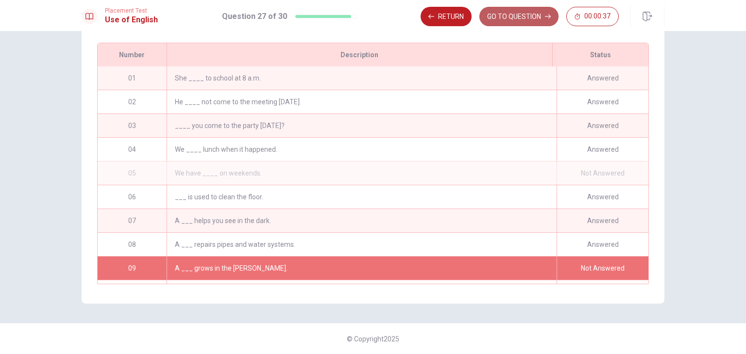
click at [506, 16] on button "GO TO QUESTION" at bounding box center [518, 16] width 79 height 19
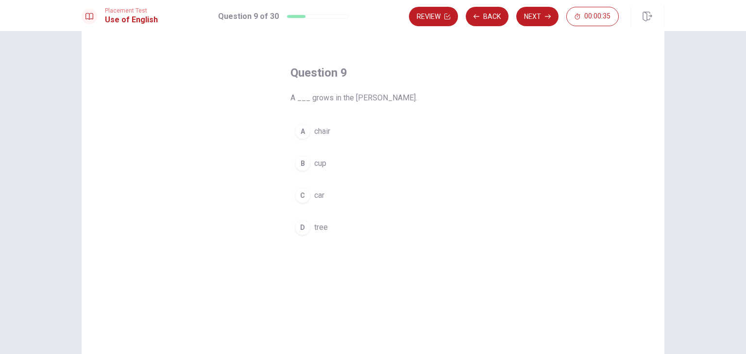
scroll to position [20, 0]
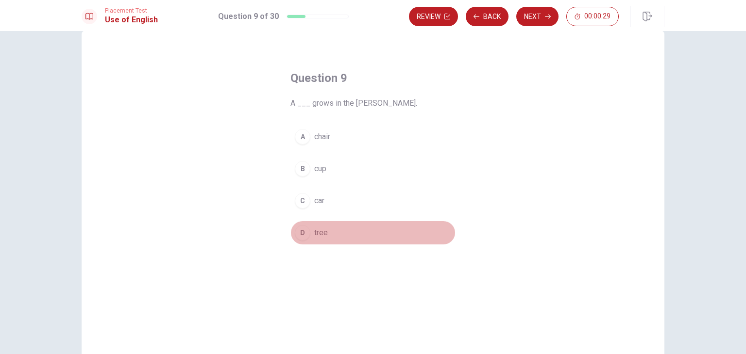
click at [314, 231] on span "tree" at bounding box center [321, 233] width 14 height 12
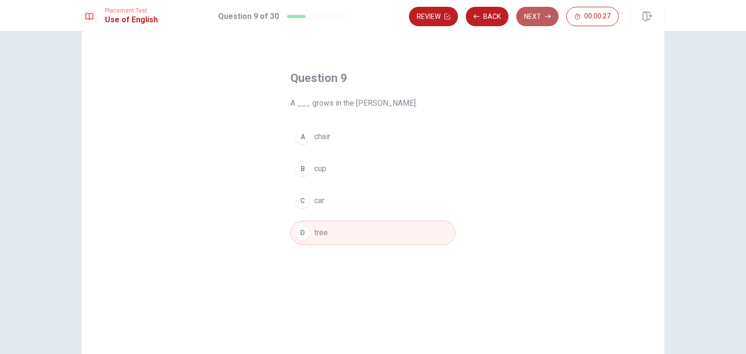
click at [533, 19] on button "Next" at bounding box center [537, 16] width 42 height 19
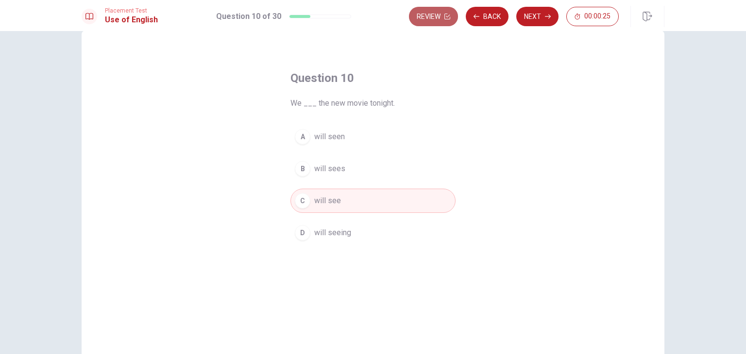
click at [427, 17] on button "Review" at bounding box center [433, 16] width 49 height 19
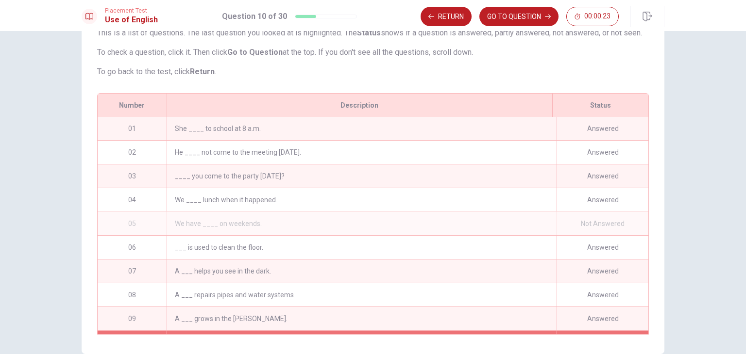
scroll to position [69, 0]
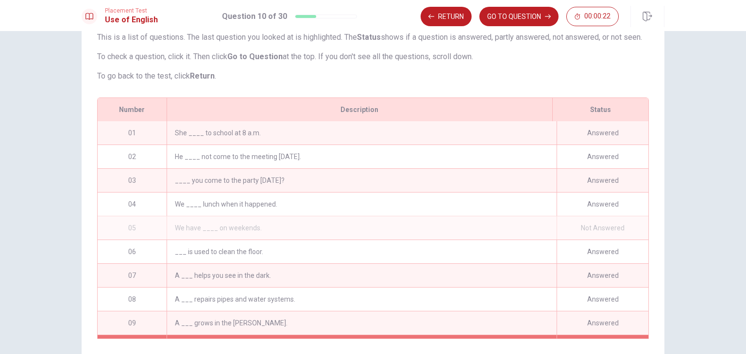
click at [577, 237] on div "Not Answered" at bounding box center [602, 227] width 92 height 23
click at [473, 238] on div "We have ____ on weekends." at bounding box center [361, 227] width 390 height 23
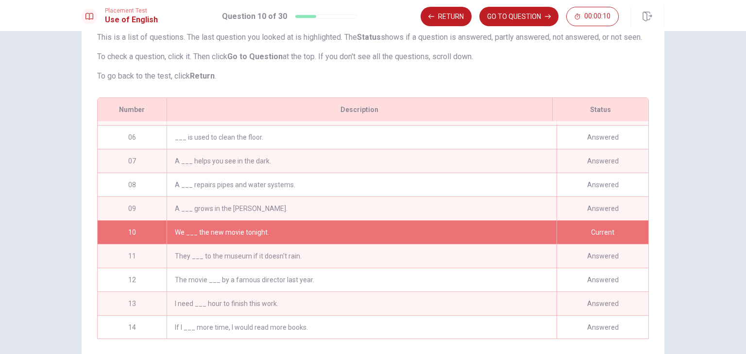
scroll to position [145, 0]
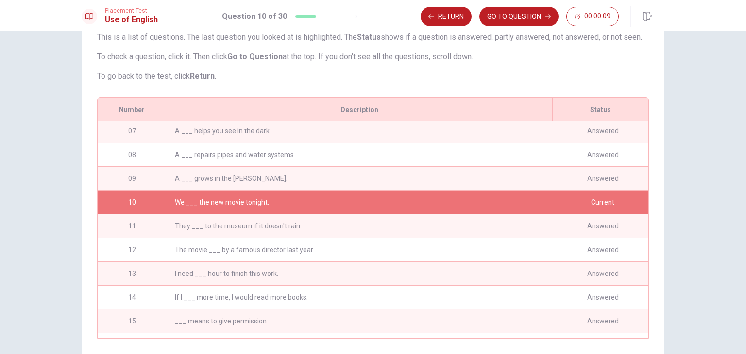
click at [318, 282] on div "I need ___ hour to finish this work." at bounding box center [361, 273] width 390 height 23
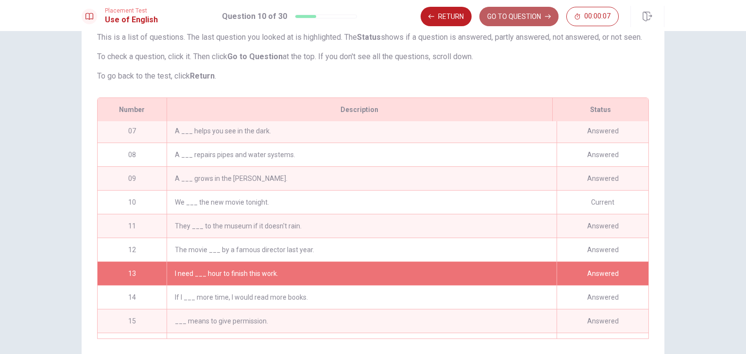
click at [513, 20] on button "GO TO QUESTION" at bounding box center [518, 16] width 79 height 19
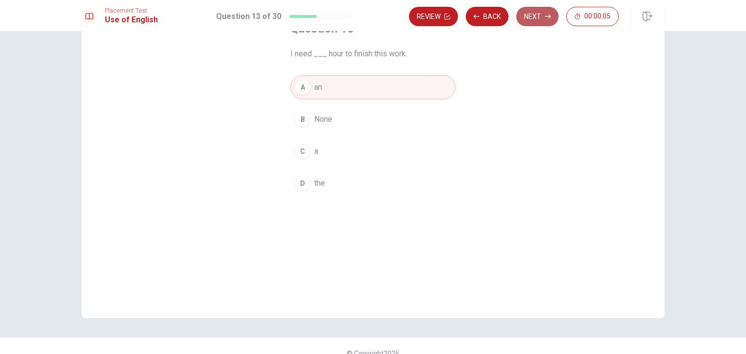
click at [527, 17] on button "Next" at bounding box center [537, 16] width 42 height 19
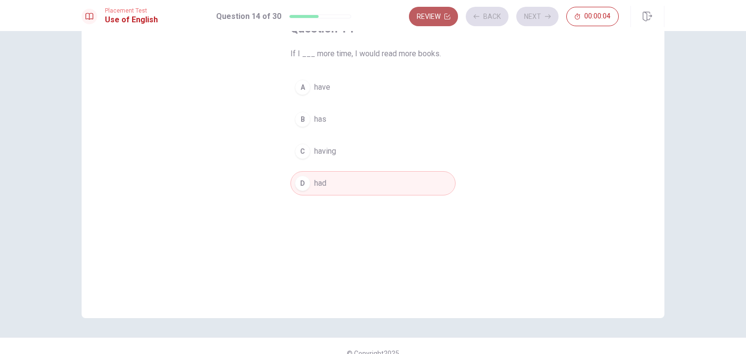
click at [436, 16] on button "Review" at bounding box center [433, 16] width 49 height 19
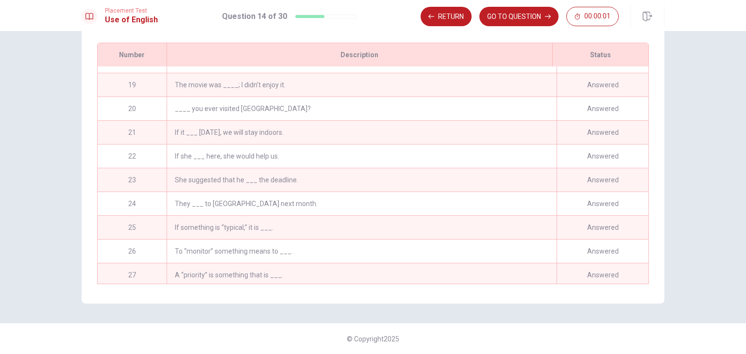
scroll to position [498, 0]
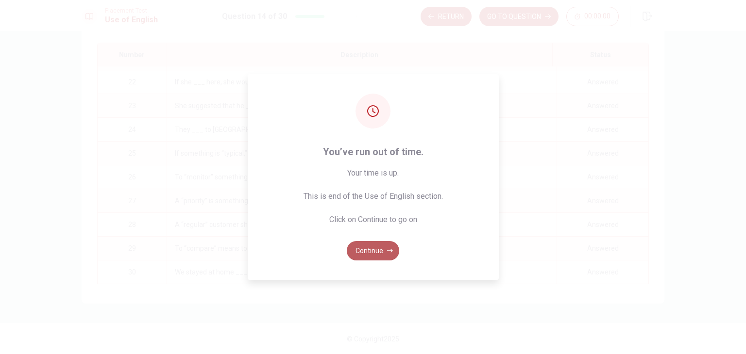
click at [374, 255] on button "Continue" at bounding box center [373, 250] width 52 height 19
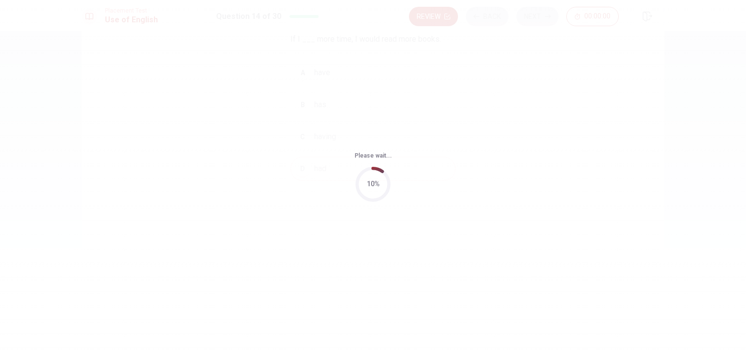
scroll to position [0, 0]
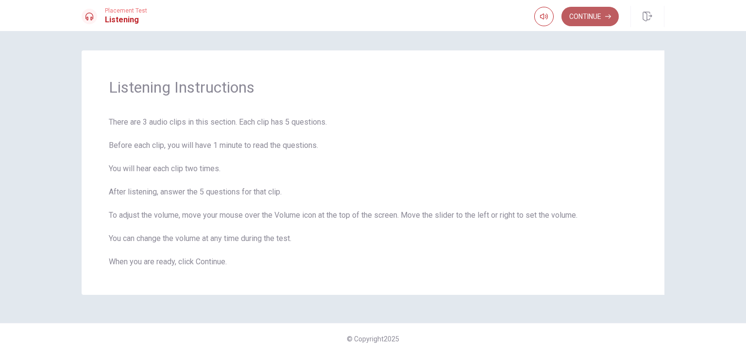
click at [592, 15] on button "Continue" at bounding box center [589, 16] width 57 height 19
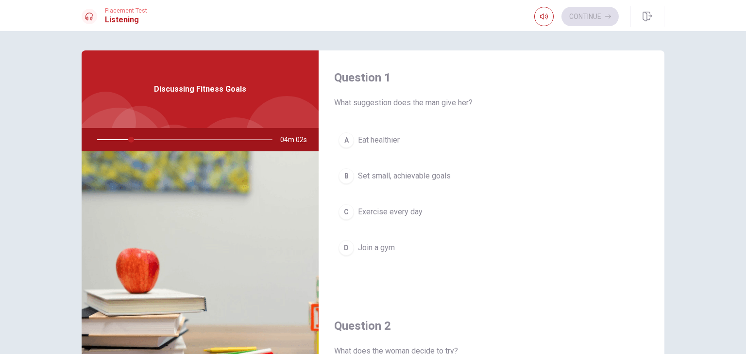
scroll to position [43, 0]
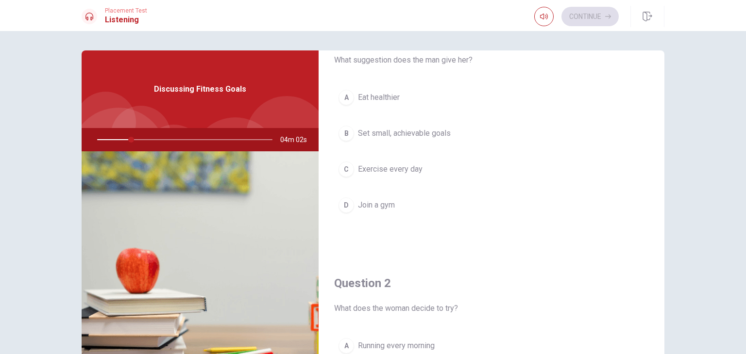
click at [695, 216] on div "Question 1 What suggestion does the man give her? A Eat healthier B Set small, …" at bounding box center [373, 192] width 746 height 323
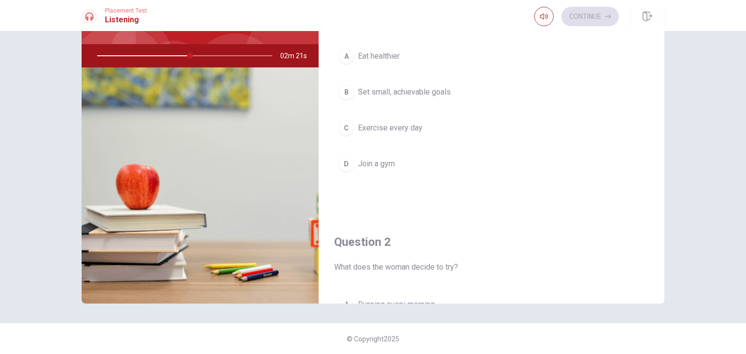
scroll to position [0, 0]
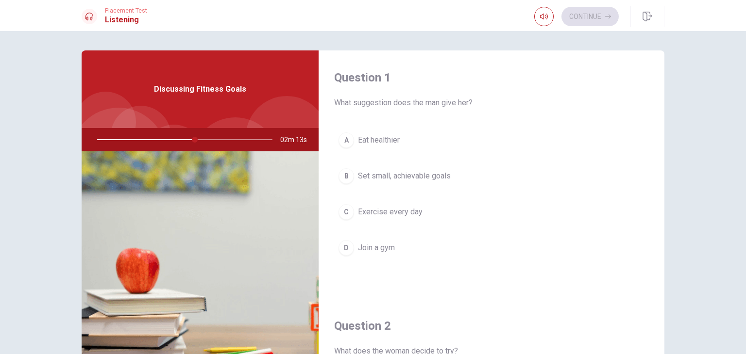
click at [412, 177] on span "Set small, achievable goals" at bounding box center [404, 176] width 93 height 12
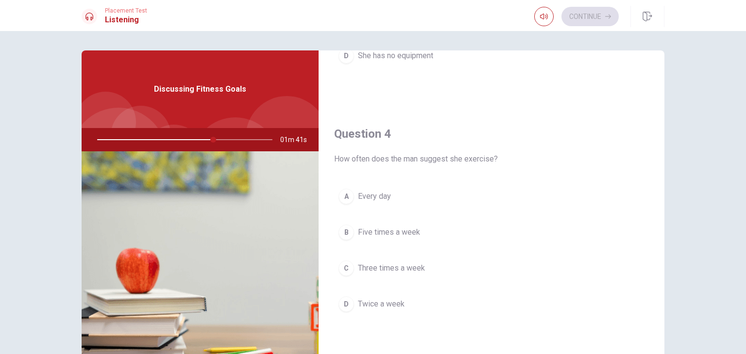
scroll to position [685, 0]
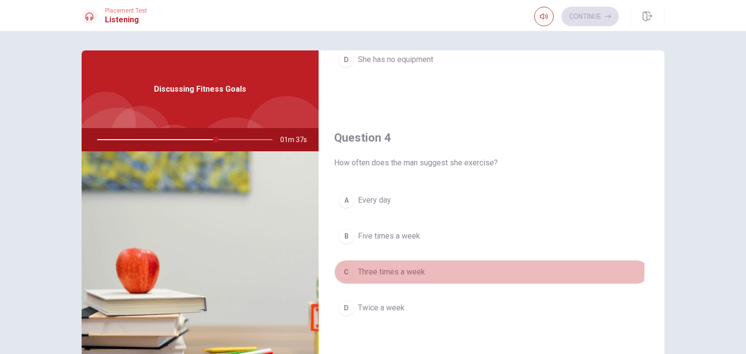
click at [391, 266] on span "Three times a week" at bounding box center [391, 272] width 67 height 12
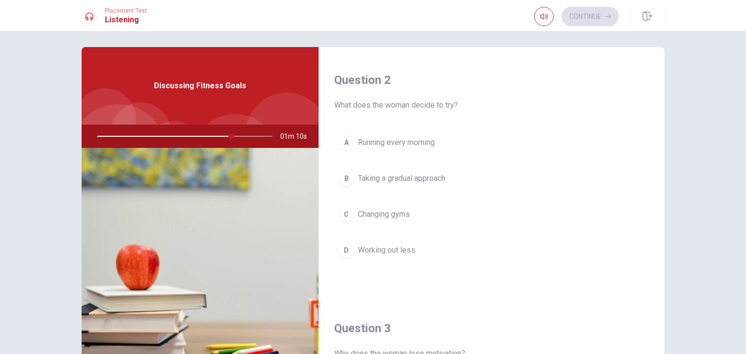
scroll to position [247, 0]
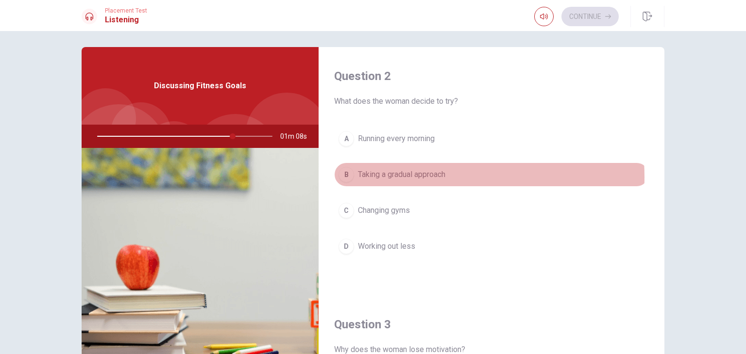
click at [410, 176] on span "Taking a gradual approach" at bounding box center [401, 175] width 87 height 12
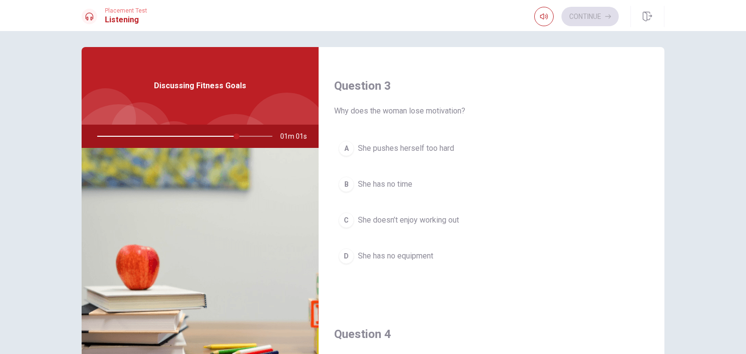
scroll to position [485, 0]
click at [398, 183] on span "She has no time" at bounding box center [385, 185] width 54 height 12
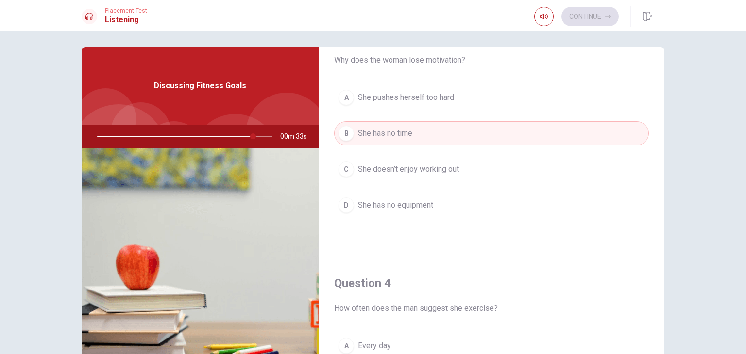
scroll to position [536, 0]
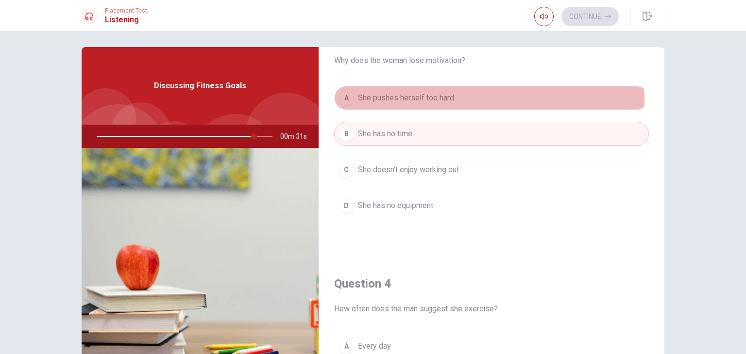
click at [423, 97] on span "She pushes herself too hard" at bounding box center [406, 98] width 96 height 12
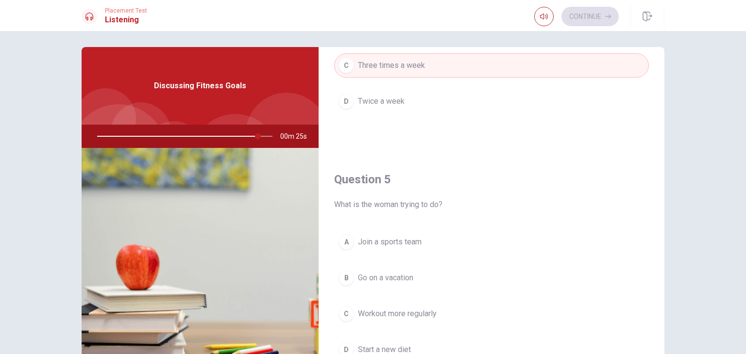
scroll to position [901, 0]
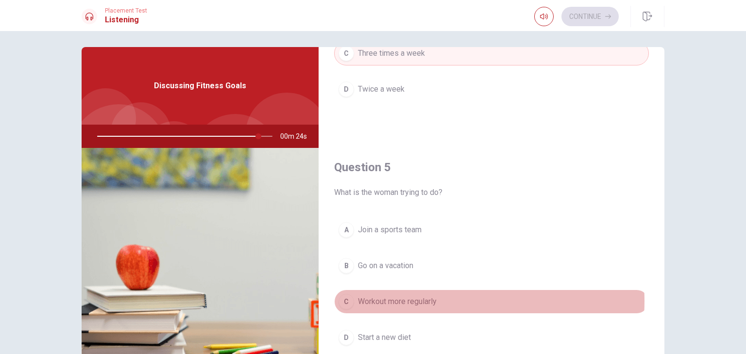
click at [422, 298] on span "Workout more regularly" at bounding box center [397, 302] width 79 height 12
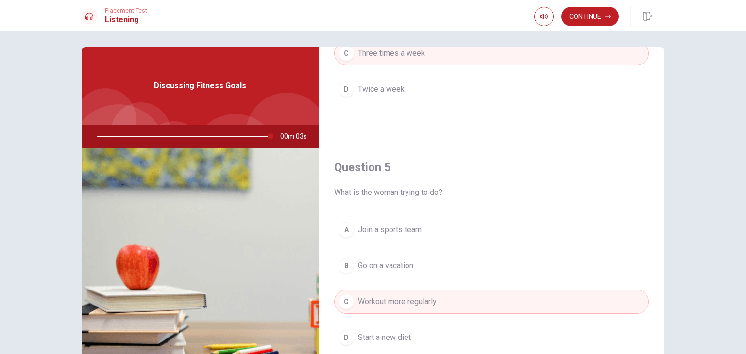
scroll to position [84, 0]
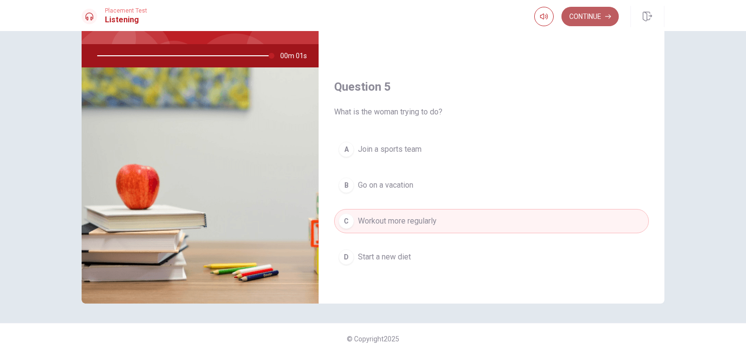
click at [590, 20] on button "Continue" at bounding box center [589, 16] width 57 height 19
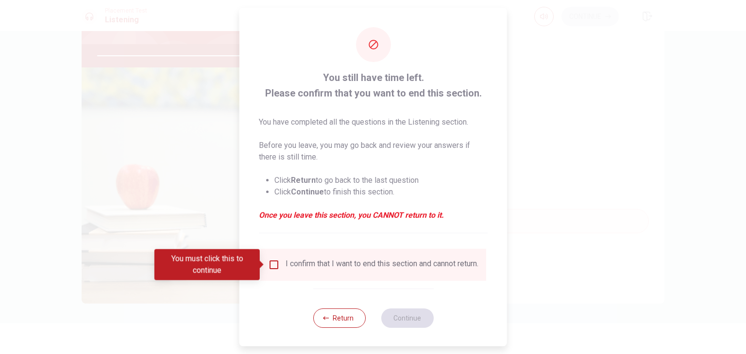
type input "0"
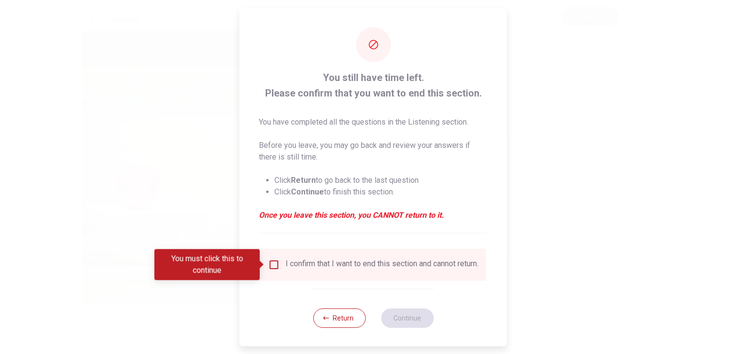
click at [373, 268] on div "I confirm that I want to end this section and cannot return." at bounding box center [381, 265] width 193 height 12
click at [272, 265] on input "You must click this to continue" at bounding box center [274, 265] width 12 height 12
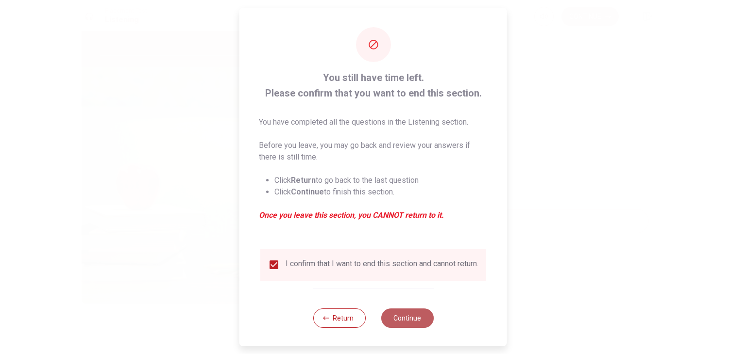
click at [408, 324] on button "Continue" at bounding box center [407, 318] width 52 height 19
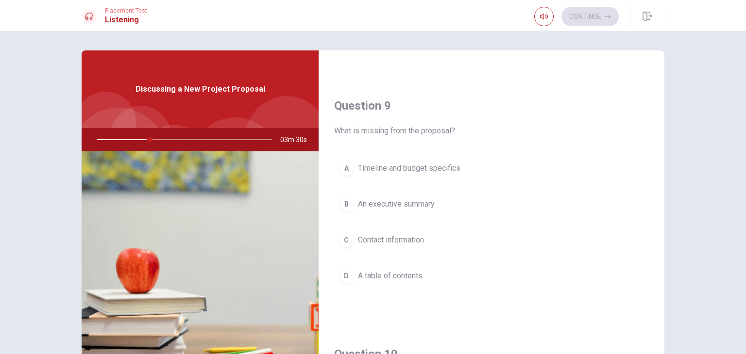
scroll to position [0, 0]
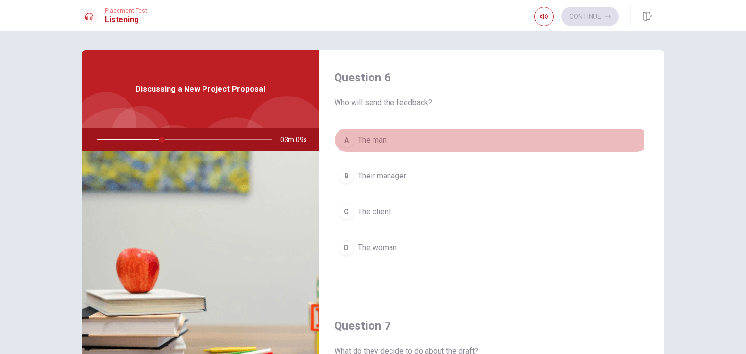
click at [372, 144] on span "The man" at bounding box center [372, 140] width 29 height 12
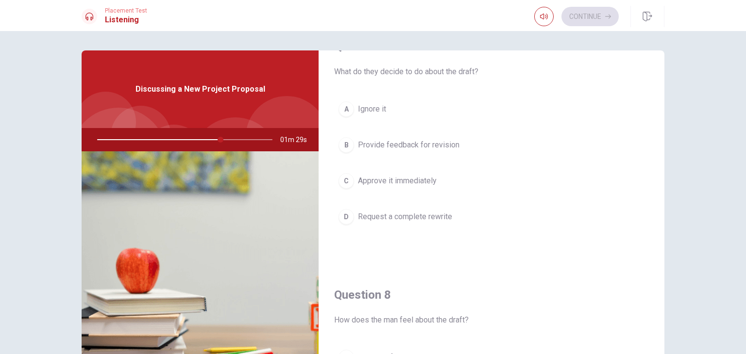
scroll to position [281, 0]
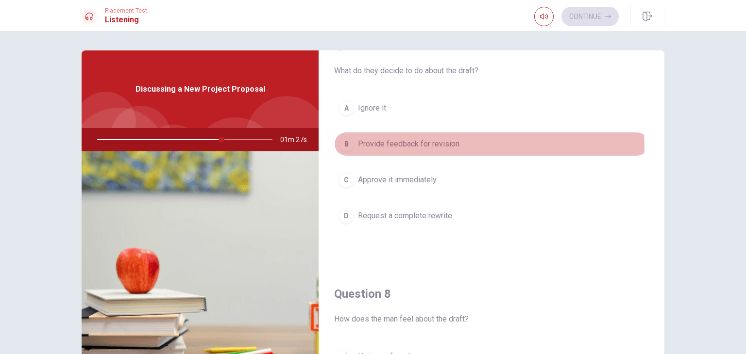
click at [391, 146] on span "Provide feedback for revision" at bounding box center [408, 144] width 101 height 12
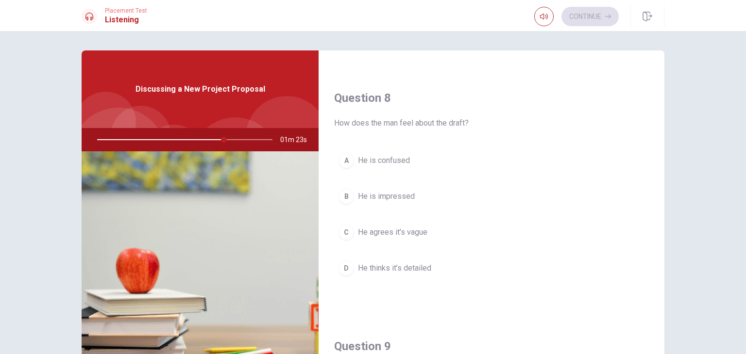
scroll to position [477, 0]
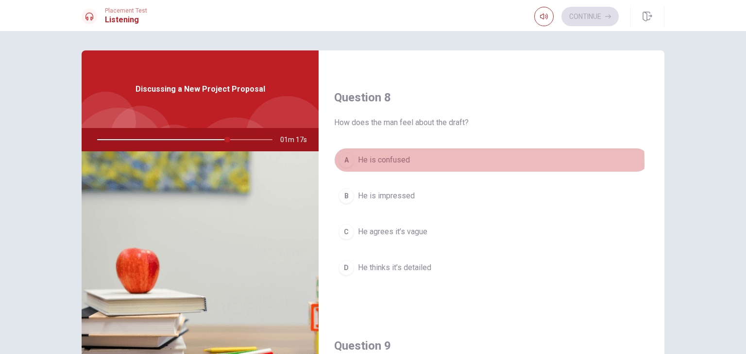
click at [383, 161] on span "He is confused" at bounding box center [384, 160] width 52 height 12
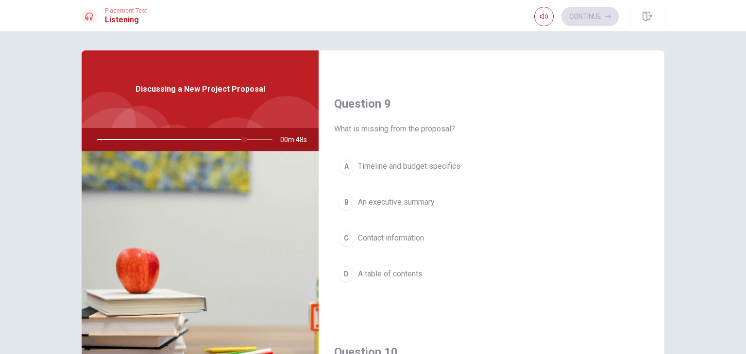
scroll to position [718, 0]
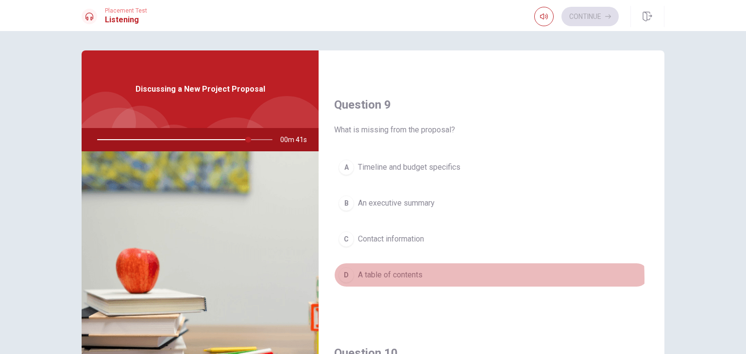
click at [391, 275] on span "A table of contents" at bounding box center [390, 275] width 65 height 12
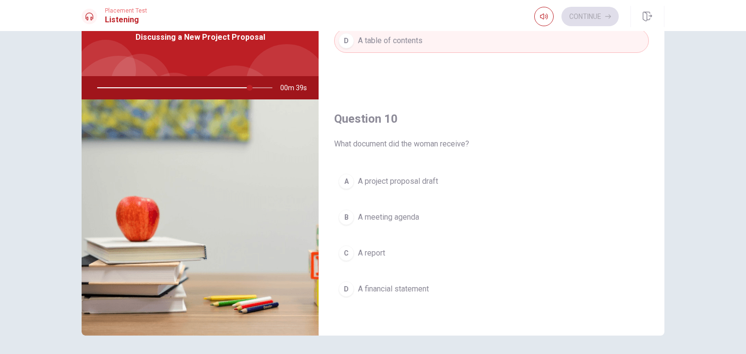
scroll to position [53, 0]
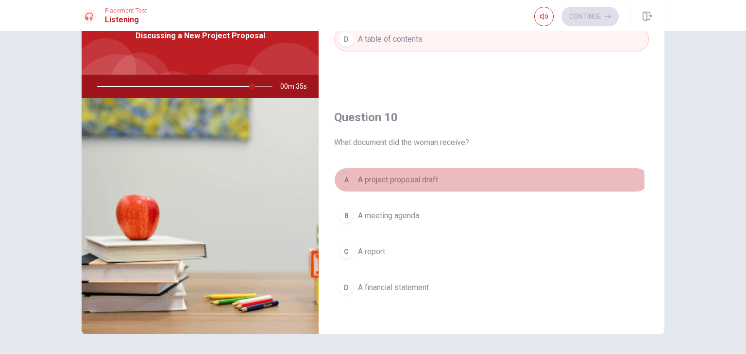
click at [412, 179] on span "A project proposal draft" at bounding box center [398, 180] width 80 height 12
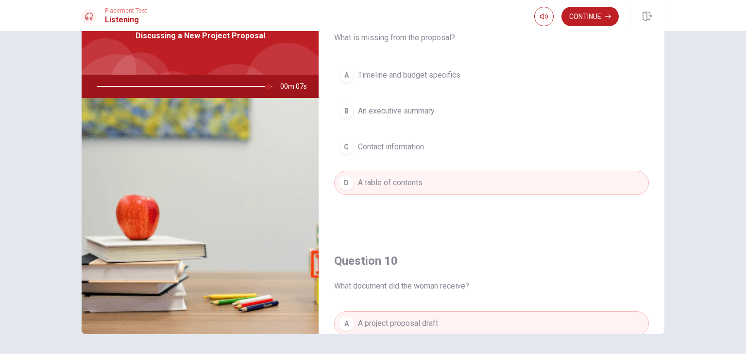
scroll to position [751, 0]
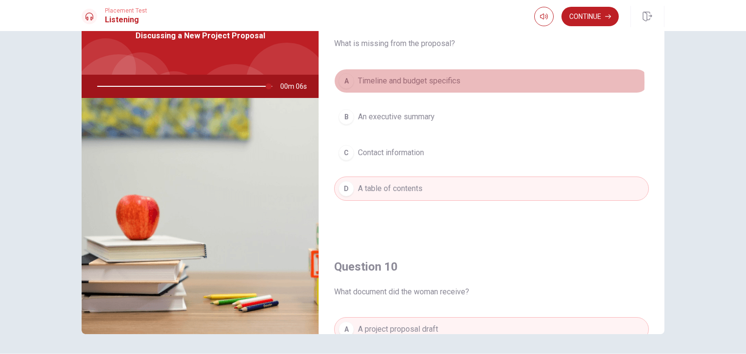
click at [436, 79] on span "Timeline and budget specifics" at bounding box center [409, 81] width 102 height 12
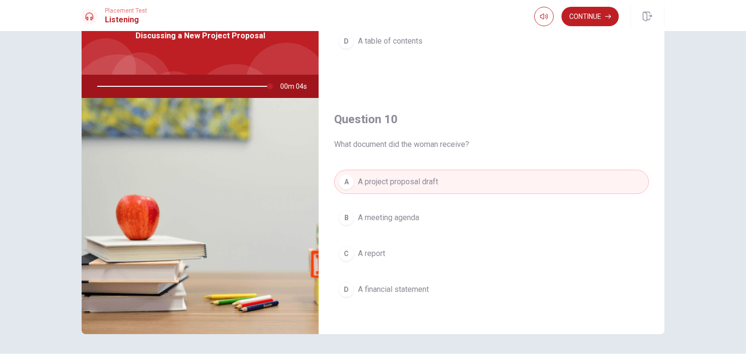
scroll to position [899, 0]
type input "0"
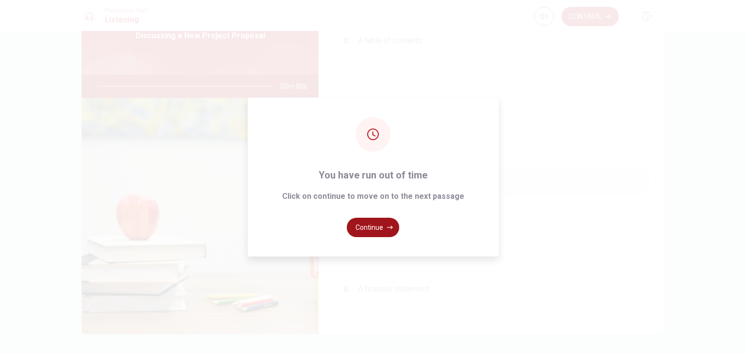
click at [369, 227] on button "Continue" at bounding box center [373, 227] width 52 height 19
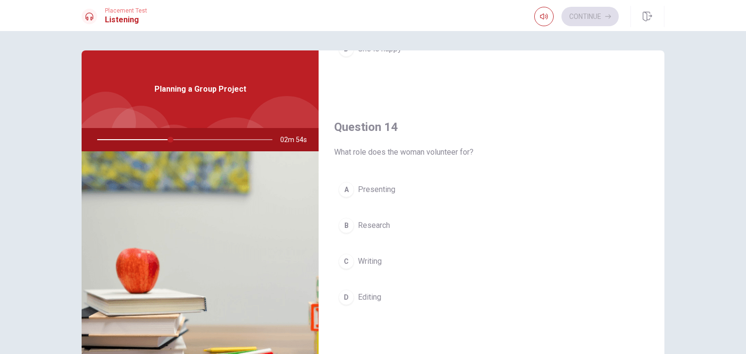
scroll to position [901, 0]
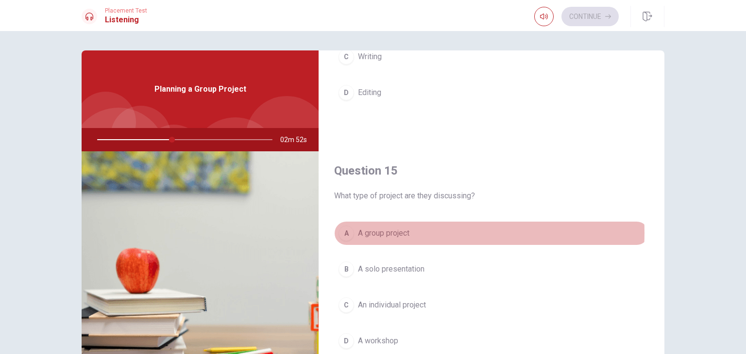
click at [399, 230] on span "A group project" at bounding box center [383, 234] width 51 height 12
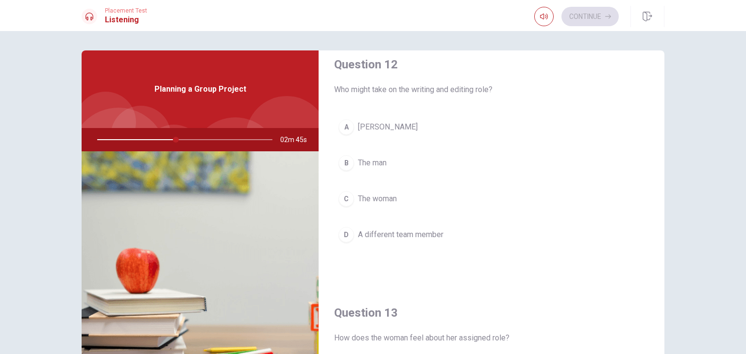
scroll to position [260, 0]
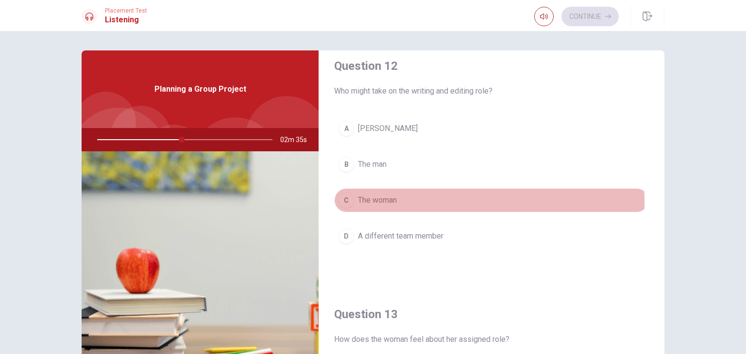
click at [386, 200] on span "The woman" at bounding box center [377, 201] width 39 height 12
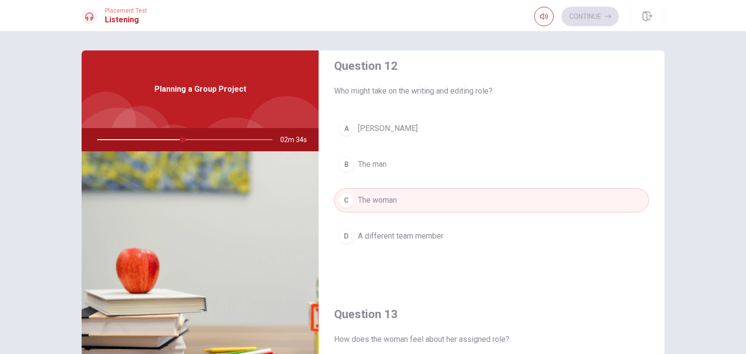
click at [546, 277] on div "Question 12 Who might take on the writing and editing role? A [PERSON_NAME] The…" at bounding box center [491, 163] width 346 height 249
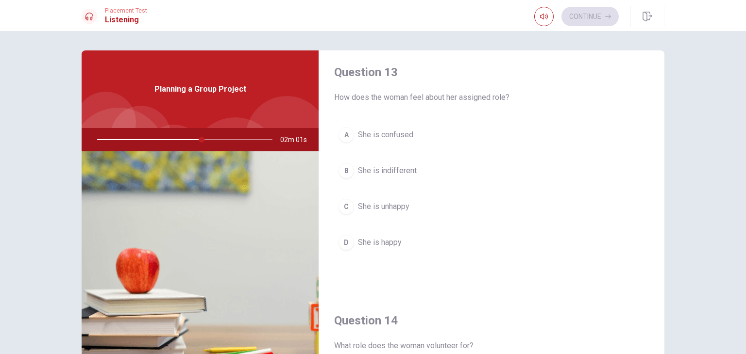
scroll to position [502, 0]
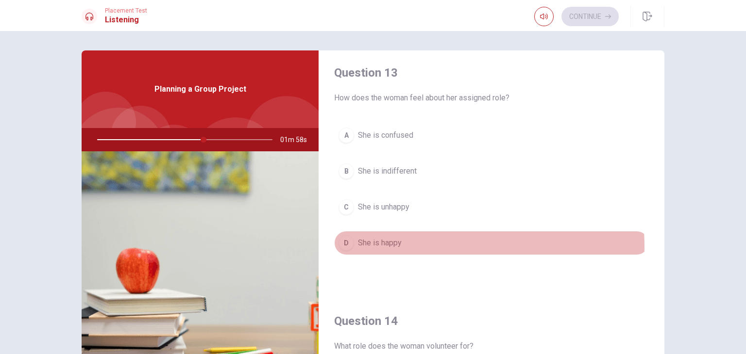
click at [375, 245] on span "She is happy" at bounding box center [380, 243] width 44 height 12
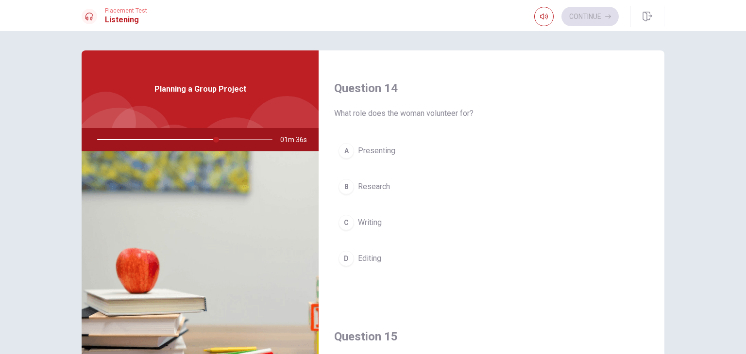
scroll to position [739, 0]
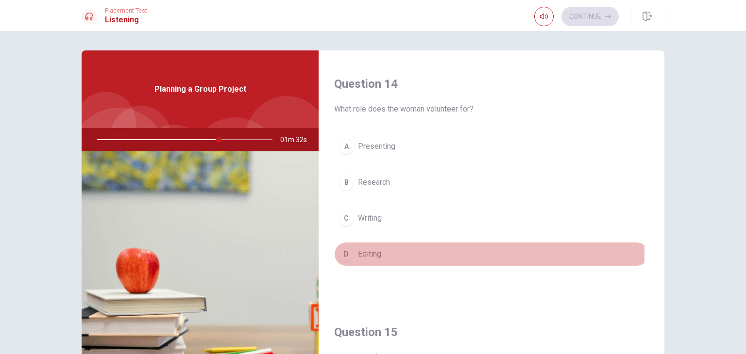
click at [365, 251] on span "Editing" at bounding box center [369, 255] width 23 height 12
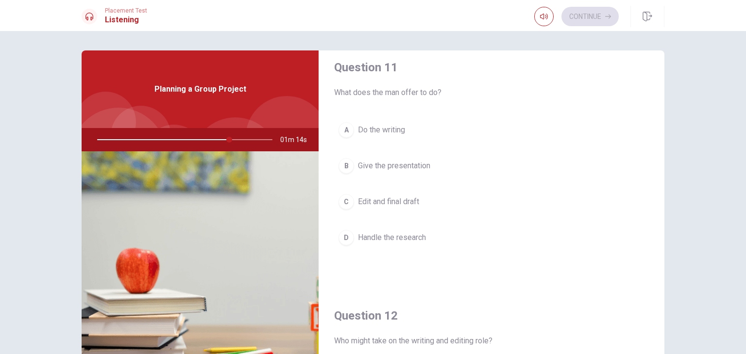
scroll to position [0, 0]
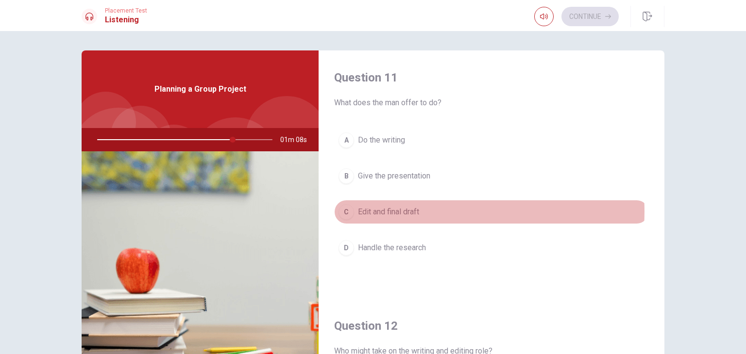
click at [406, 211] on span "Edit and final draft" at bounding box center [388, 212] width 61 height 12
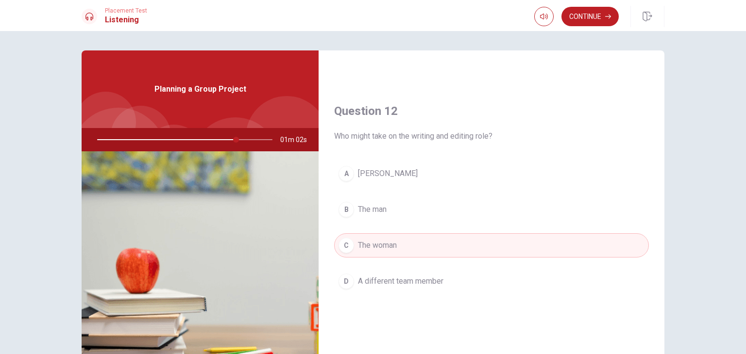
scroll to position [215, 0]
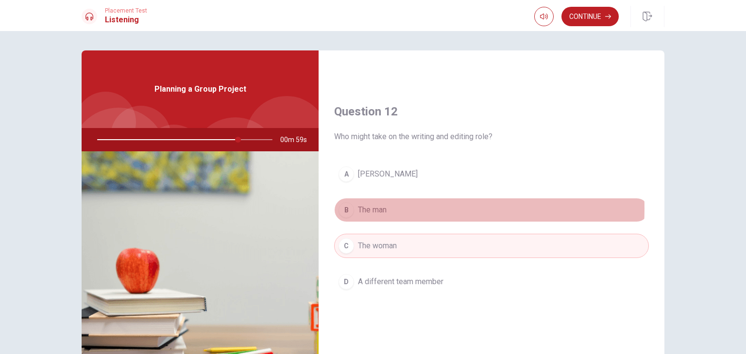
click at [375, 207] on span "The man" at bounding box center [372, 210] width 29 height 12
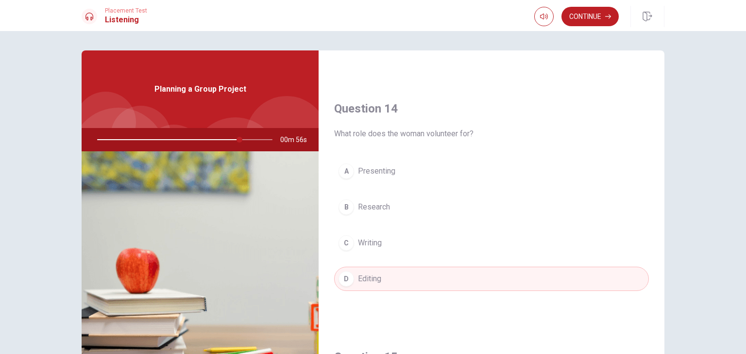
scroll to position [716, 0]
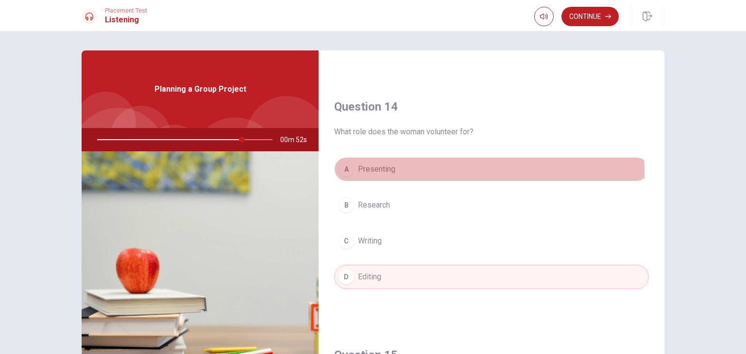
click at [386, 169] on span "Presenting" at bounding box center [376, 170] width 37 height 12
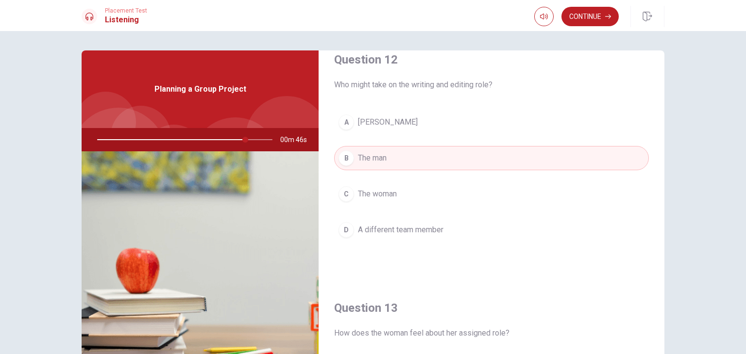
scroll to position [247, 0]
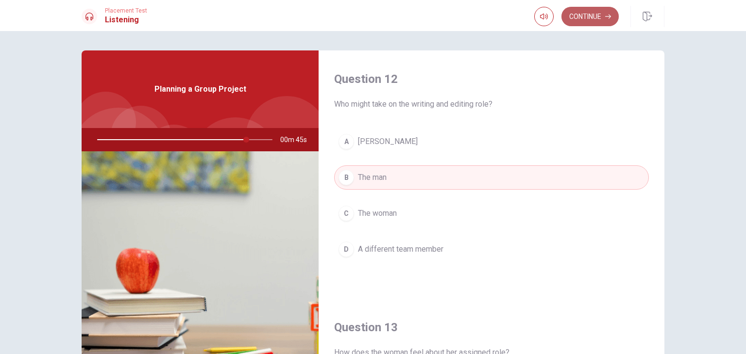
click at [582, 20] on button "Continue" at bounding box center [589, 16] width 57 height 19
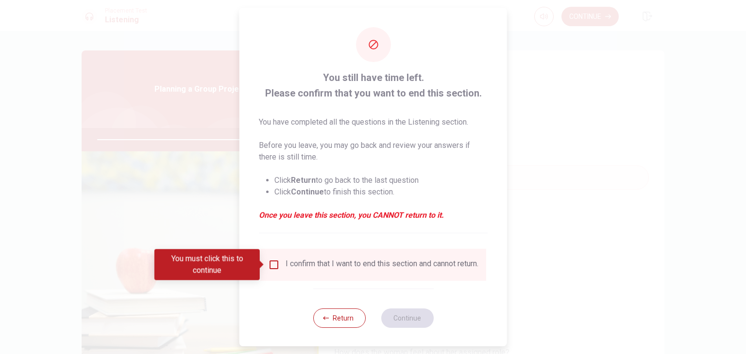
click at [275, 267] on input "You must click this to continue" at bounding box center [274, 265] width 12 height 12
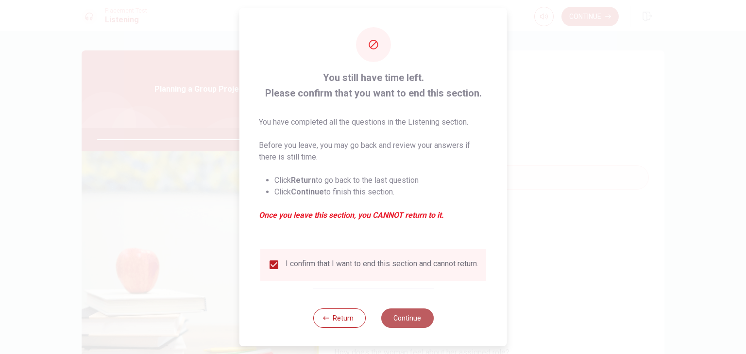
click at [416, 328] on button "Continue" at bounding box center [407, 318] width 52 height 19
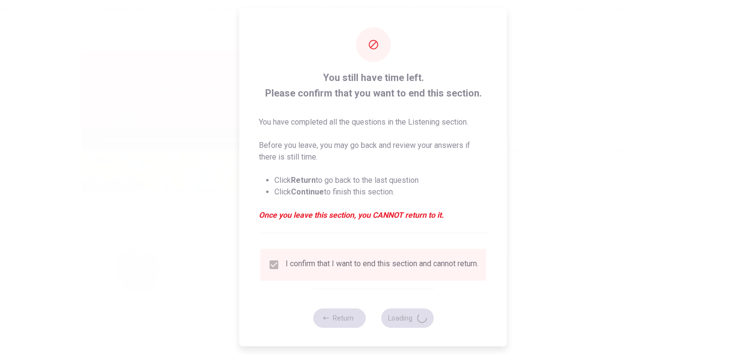
type input "87"
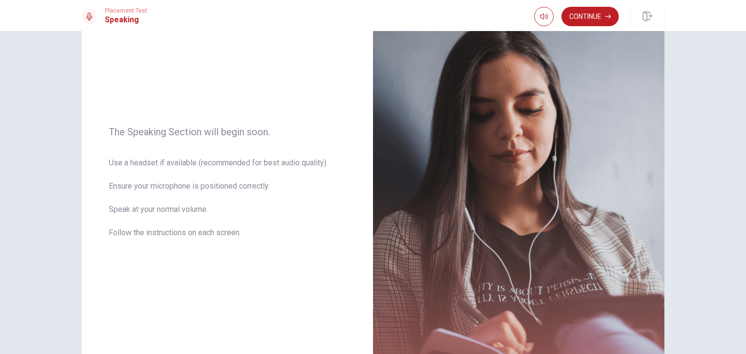
scroll to position [0, 0]
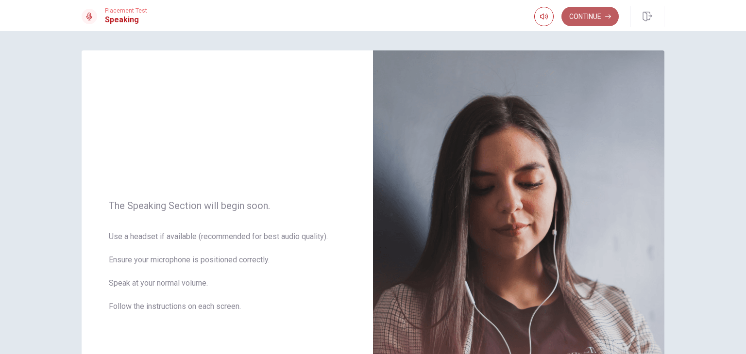
click at [598, 19] on button "Continue" at bounding box center [589, 16] width 57 height 19
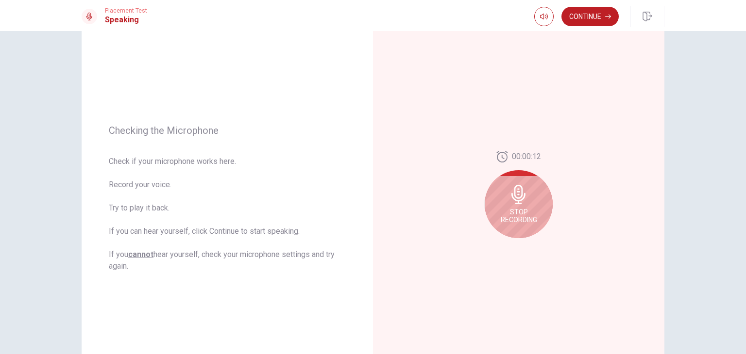
scroll to position [64, 0]
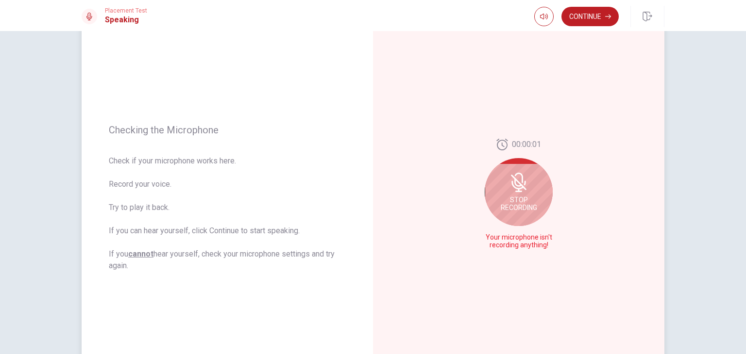
click at [525, 198] on span "Stop Recording" at bounding box center [518, 204] width 36 height 16
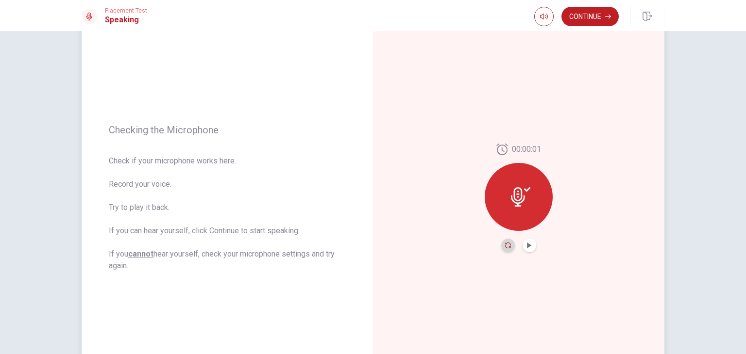
click at [505, 248] on icon "Record Again" at bounding box center [508, 246] width 6 height 6
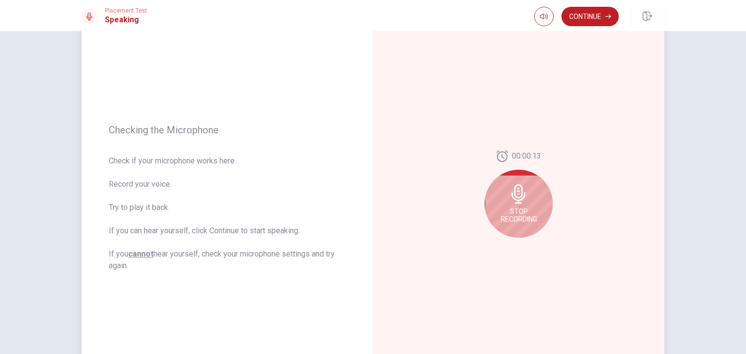
click at [515, 206] on div "Stop Recording" at bounding box center [518, 204] width 68 height 68
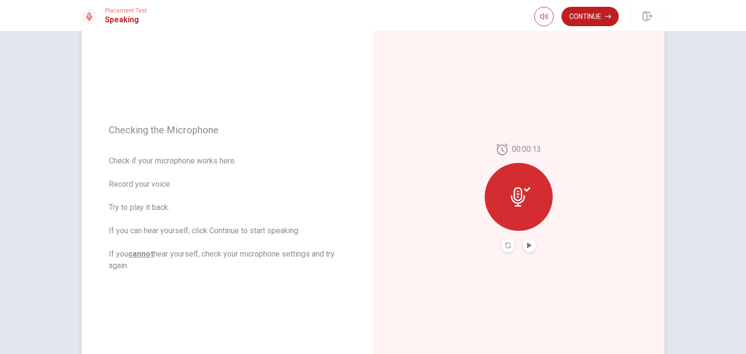
click at [513, 205] on icon at bounding box center [520, 196] width 19 height 19
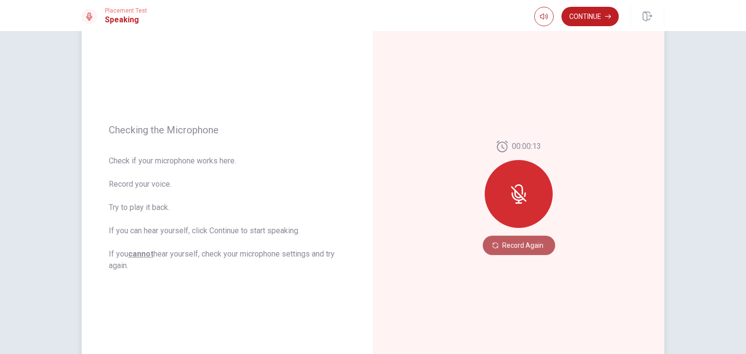
click at [503, 252] on button "Record Again" at bounding box center [518, 245] width 72 height 19
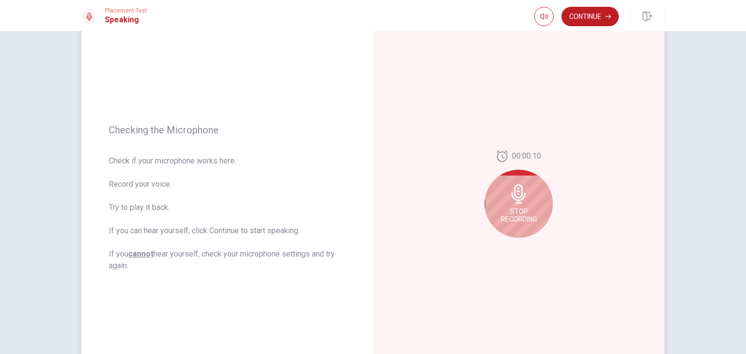
click at [511, 218] on span "Stop Recording" at bounding box center [518, 216] width 36 height 16
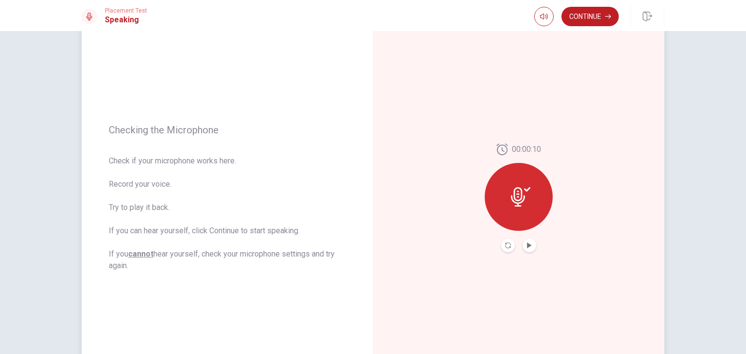
click at [524, 249] on button "Play Audio" at bounding box center [529, 246] width 14 height 14
click at [577, 14] on button "Continue" at bounding box center [589, 16] width 57 height 19
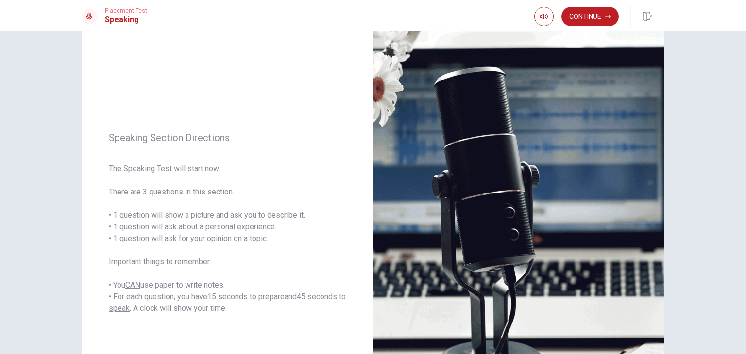
scroll to position [37, 0]
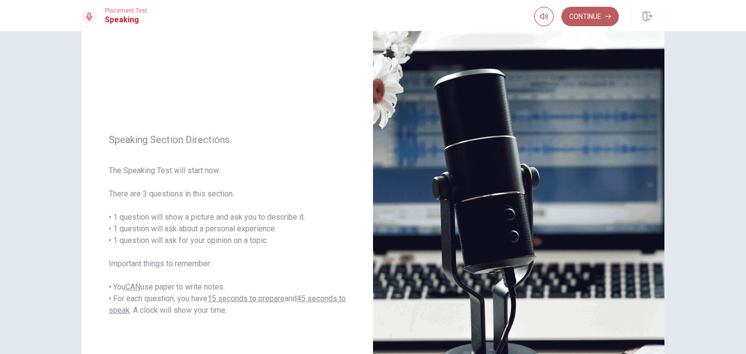
click at [602, 18] on button "Continue" at bounding box center [589, 16] width 57 height 19
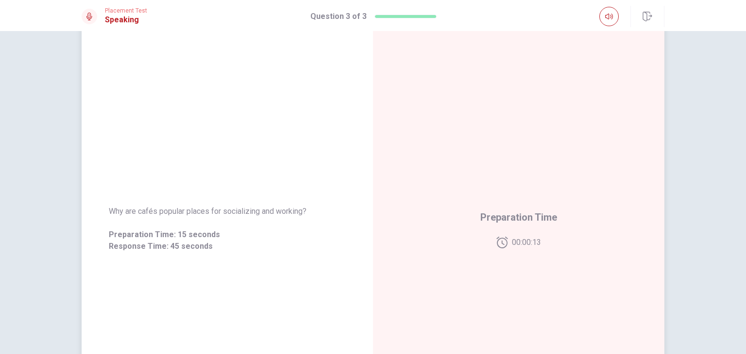
scroll to position [33, 0]
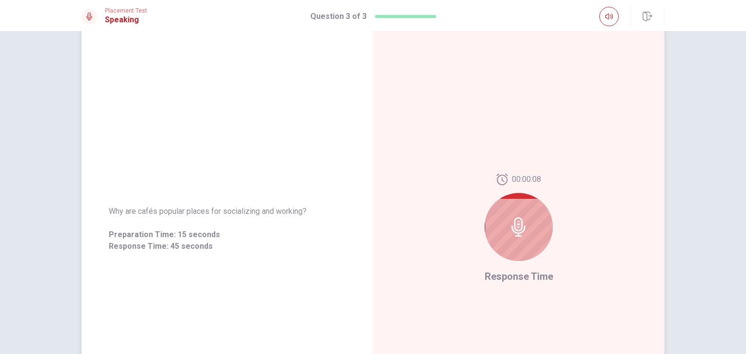
click at [517, 235] on icon at bounding box center [518, 226] width 19 height 19
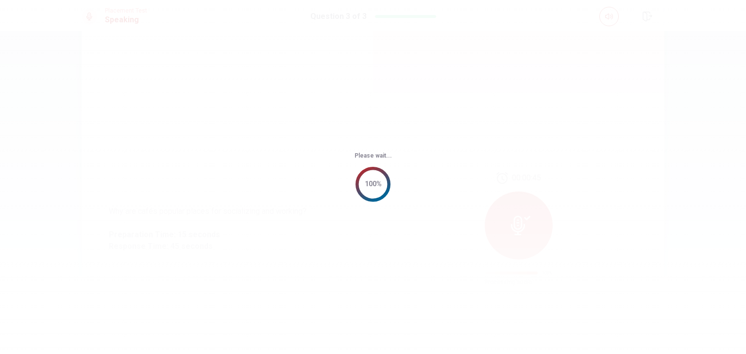
scroll to position [0, 0]
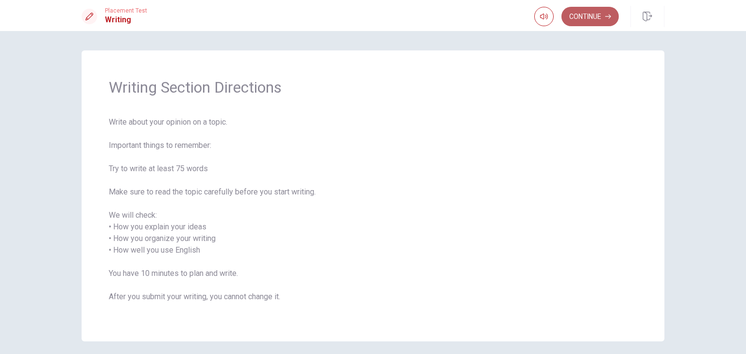
click at [592, 24] on button "Continue" at bounding box center [589, 16] width 57 height 19
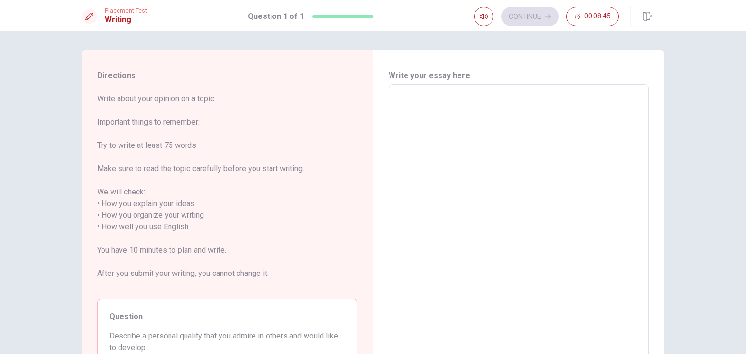
click at [510, 209] on textarea at bounding box center [518, 227] width 247 height 269
type textarea "O"
type textarea "x"
type textarea "On"
type textarea "x"
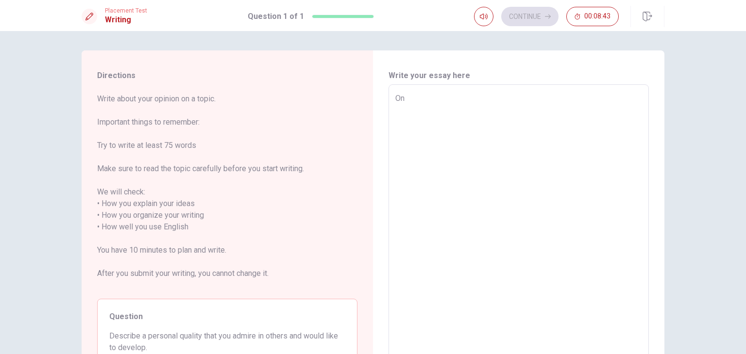
type textarea "One"
type textarea "x"
type textarea "One"
type textarea "x"
type textarea "One p"
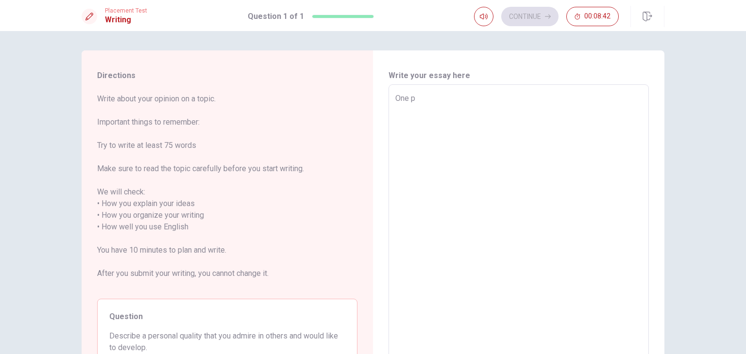
type textarea "x"
type textarea "One pe"
type textarea "x"
type textarea "One per"
type textarea "x"
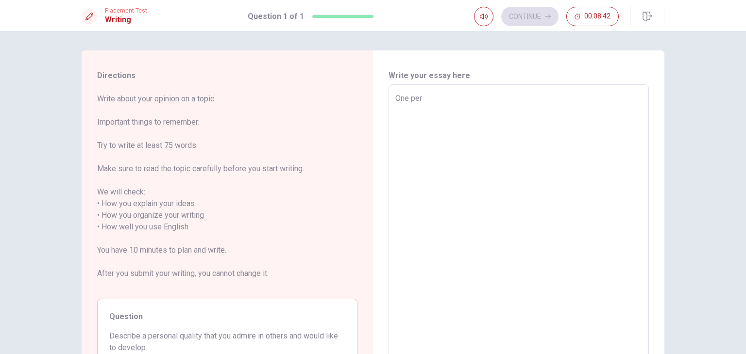
type textarea "One pers"
type textarea "x"
type textarea "One perso"
type textarea "x"
type textarea "One person"
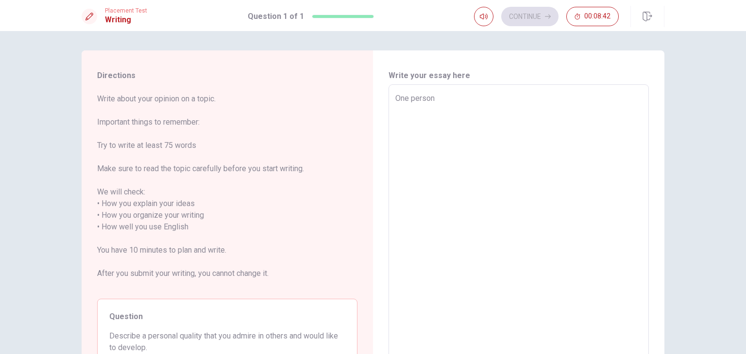
type textarea "x"
type textarea "One persona"
type textarea "x"
type textarea "One personal"
type textarea "x"
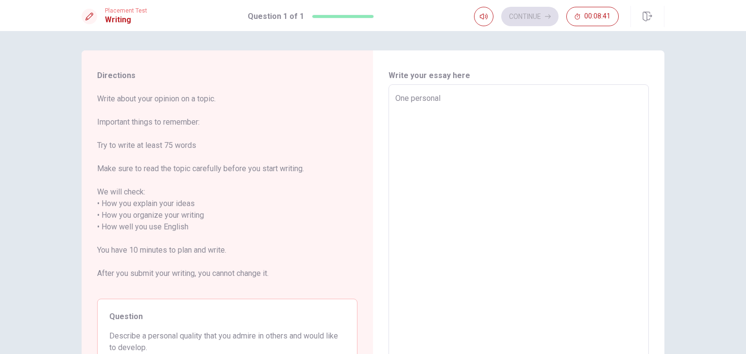
type textarea "One personal"
type textarea "x"
type textarea "One personal q"
type textarea "x"
type textarea "One personal qu"
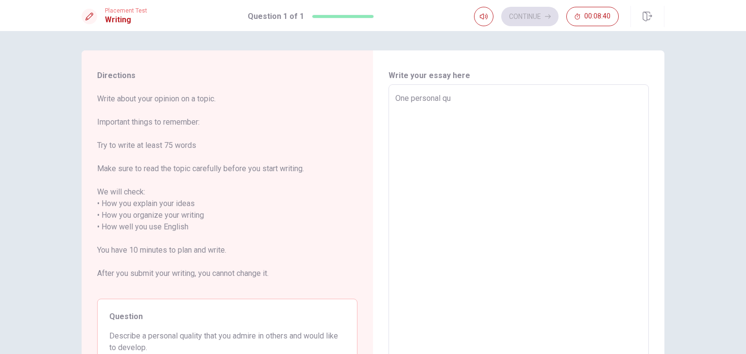
type textarea "x"
type textarea "One personal qua"
type textarea "x"
type textarea "One personal qual"
type textarea "x"
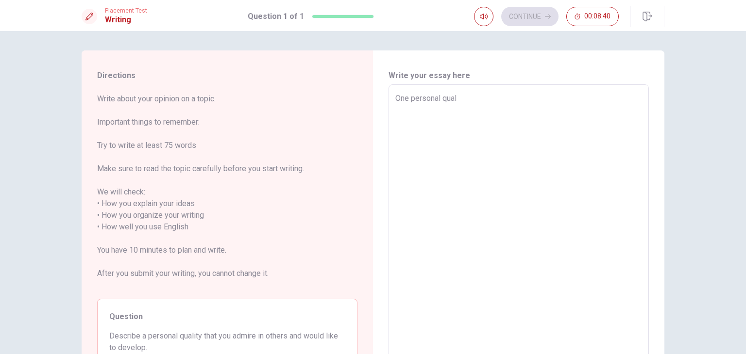
type textarea "One personal quali"
type textarea "x"
type textarea "One personal qualit"
type textarea "x"
type textarea "One personal quality"
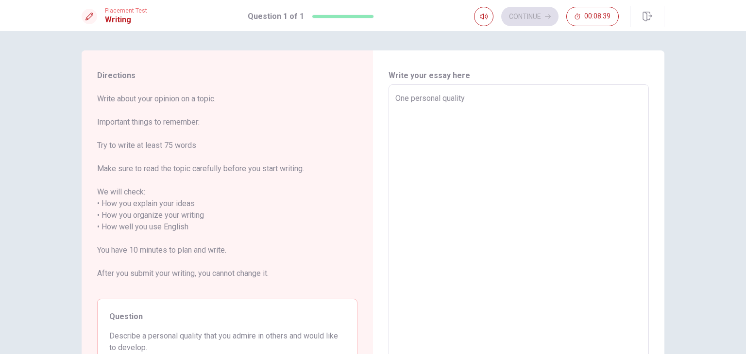
type textarea "x"
type textarea "One personal quality"
type textarea "x"
type textarea "One personal quality t"
type textarea "x"
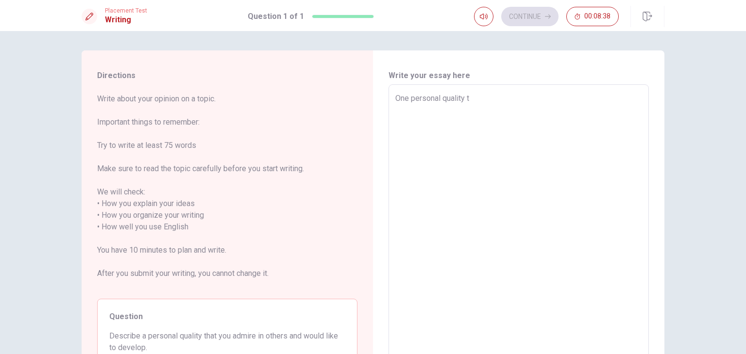
type textarea "One personal quality th"
type textarea "x"
type textarea "One personal quality tha"
type textarea "x"
type textarea "One personal quality that"
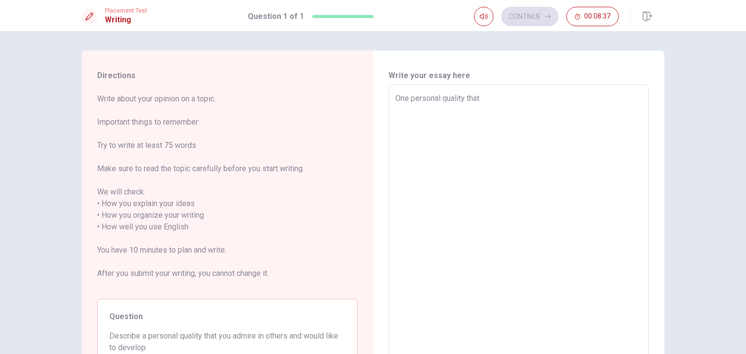
type textarea "x"
type textarea "One personal quality that"
type textarea "x"
type textarea "One personal quality that I"
type textarea "x"
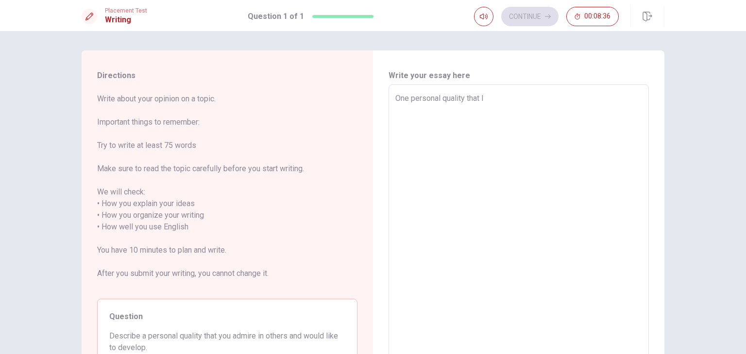
type textarea "One personal quality that I"
type textarea "x"
type textarea "One personal quality that I a"
type textarea "x"
type textarea "One personal quality that I ad"
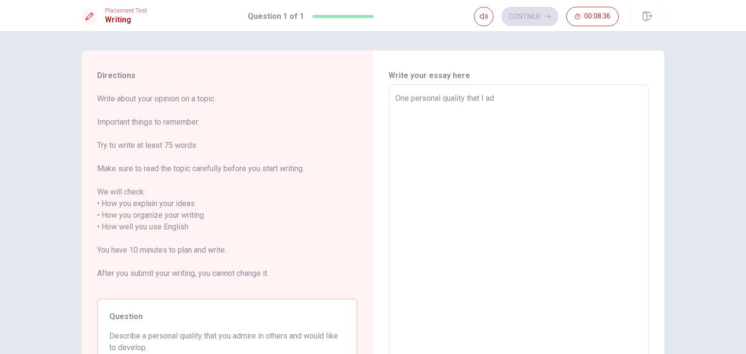
type textarea "x"
type textarea "One personal quality that I adm"
type textarea "x"
type textarea "One personal quality that I admi"
type textarea "x"
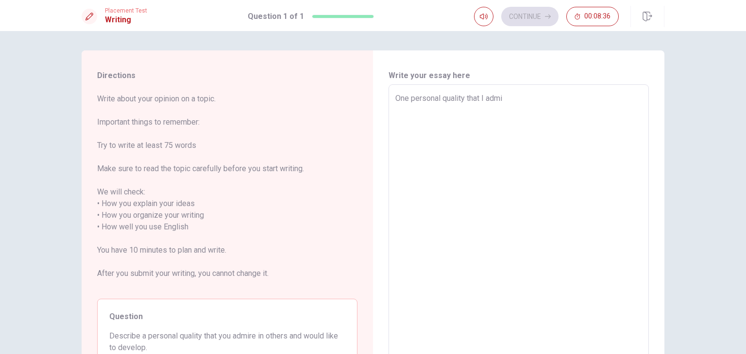
type textarea "One personal quality that I [PERSON_NAME]"
type textarea "x"
type textarea "One personal quality that I admire"
type textarea "x"
type textarea "One personal quality that I admire"
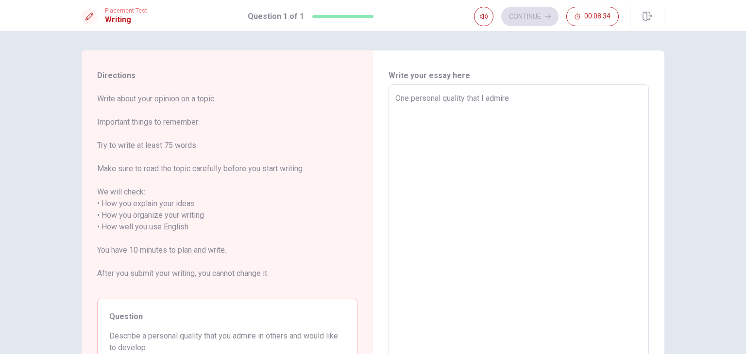
type textarea "x"
type textarea "One personal quality that I admire i"
type textarea "x"
type textarea "One personal quality that I admire in"
type textarea "x"
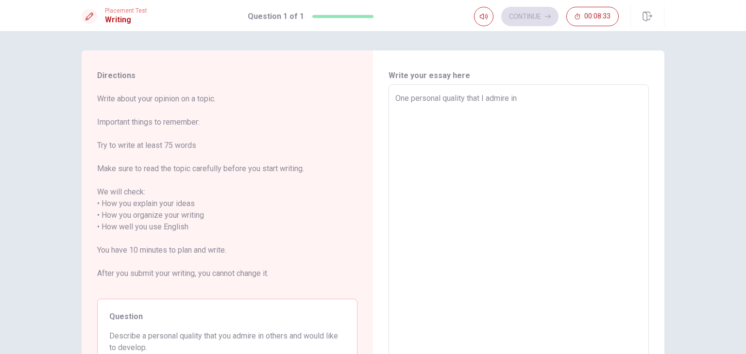
type textarea "One personal quality that I admire in"
type textarea "x"
type textarea "One personal quality that I admire in o"
type textarea "x"
type textarea "One personal quality that I admire in ot"
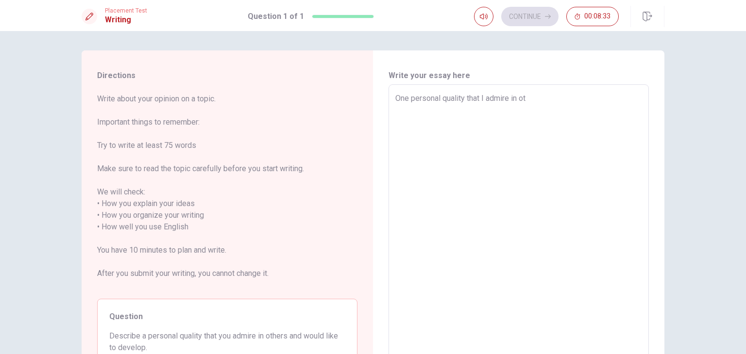
type textarea "x"
type textarea "One personal quality that I admire in oth"
type textarea "x"
type textarea "One personal quality that I admire in othe"
type textarea "x"
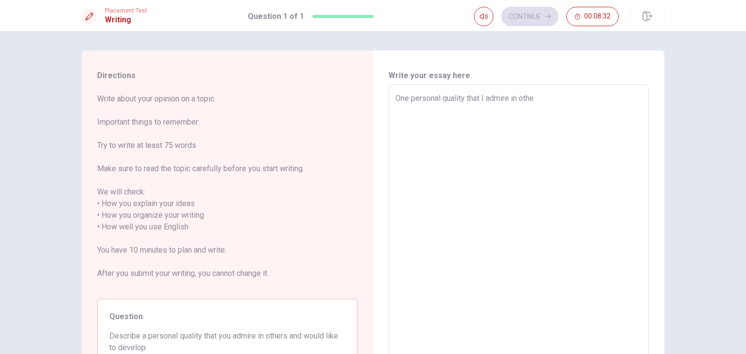
type textarea "One personal quality that I admire in other"
type textarea "x"
type textarea "One personal quality that I admire in others"
type textarea "x"
type textarea "One personal quality that I admire in others"
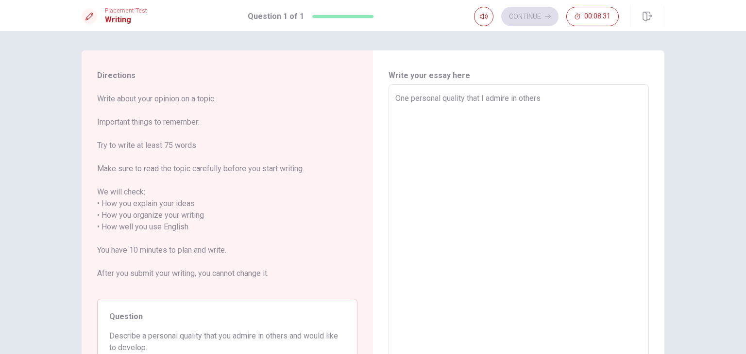
type textarea "x"
type textarea "One personal quality that I admire in others a"
type textarea "x"
type textarea "One personal quality that I admire in others an"
type textarea "x"
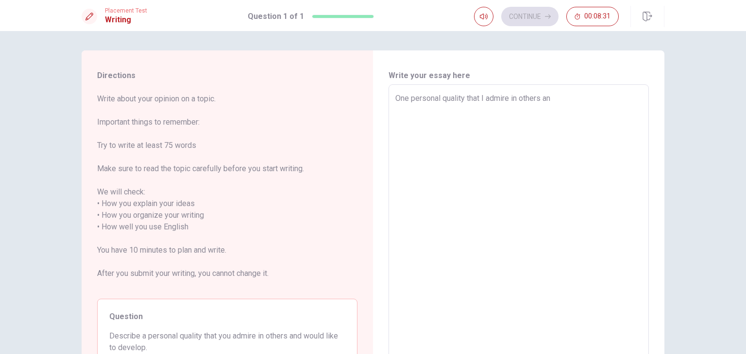
type textarea "One personal quality that I admire in others and"
type textarea "x"
type textarea "One personal quality that I admire in others and"
type textarea "x"
type textarea "One personal quality that I admire in others and w"
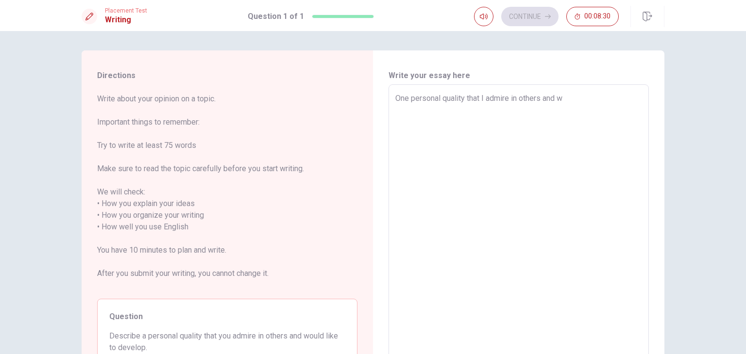
type textarea "x"
type textarea "One personal quality that I admire in others and wo"
type textarea "x"
type textarea "One personal quality that I admire in others and wou"
type textarea "x"
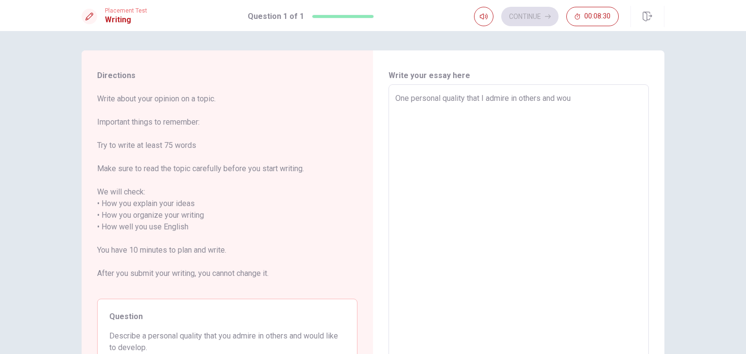
type textarea "One personal quality that I admire in others and [PERSON_NAME]"
type textarea "x"
type textarea "One personal quality that I admire in others and would"
type textarea "x"
type textarea "One personal quality that I admire in others and would"
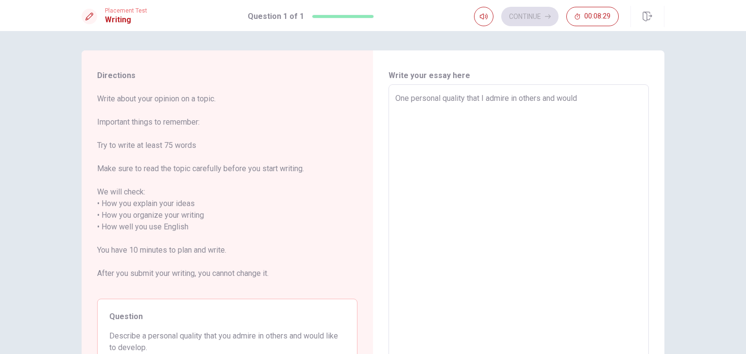
type textarea "x"
type textarea "One personal quality that I admire in others and would l"
type textarea "x"
type textarea "One personal quality that I admire in others and would li"
type textarea "x"
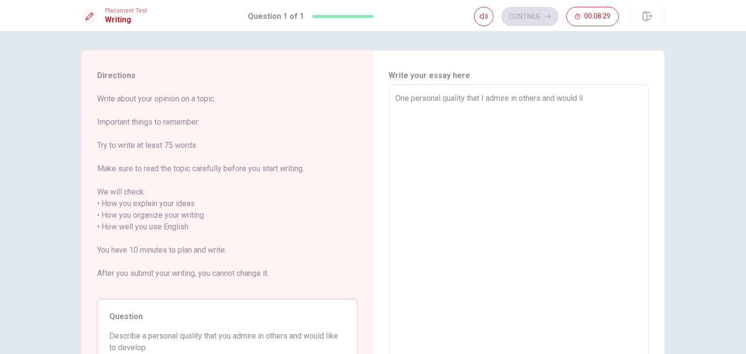
type textarea "One personal quality that I admire in others and would lik"
type textarea "x"
type textarea "One personal quality that I admire in others and would like"
type textarea "x"
type textarea "One personal quality that I admire in others and would like"
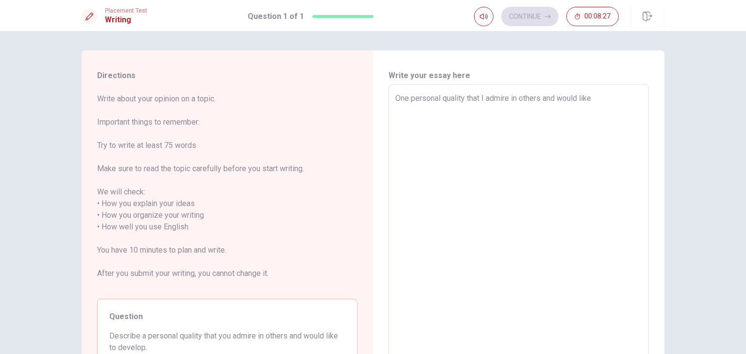
type textarea "x"
type textarea "One personal quality that I admire in others and would like t"
type textarea "x"
type textarea "One personal quality that I admire in others and would like to"
type textarea "x"
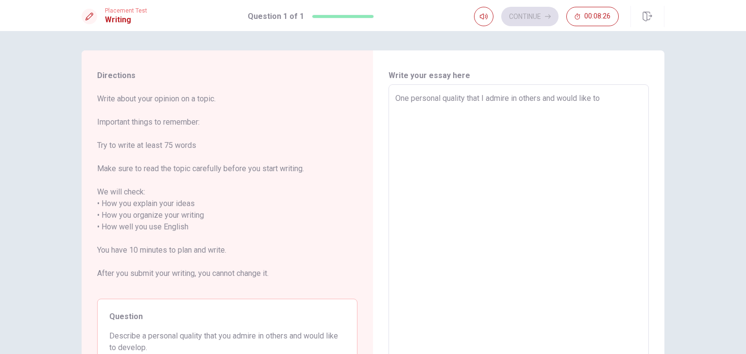
type textarea "One personal quality that I admire in others and would like to"
type textarea "x"
type textarea "One personal quality that I admire in others and would like to d"
type textarea "x"
type textarea "One personal quality that I admire in others and would like to de"
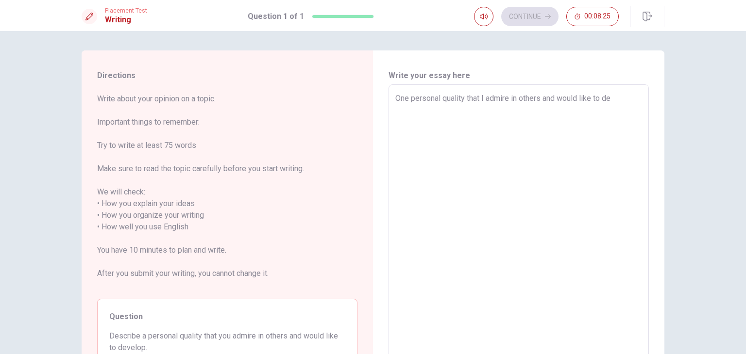
type textarea "x"
type textarea "One personal quality that I admire in others and would like to [PERSON_NAME]"
type textarea "x"
type textarea "One personal quality that I admire in others and would like to deve"
type textarea "x"
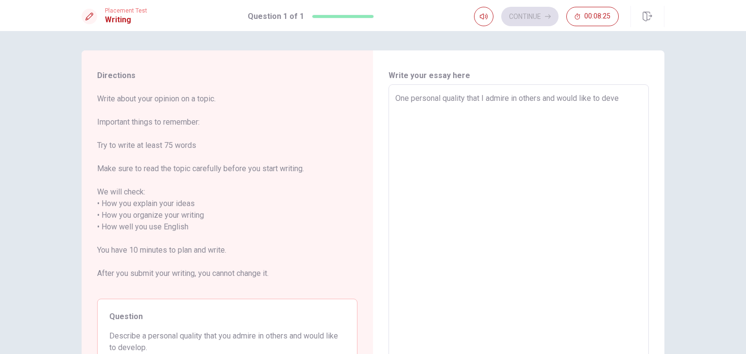
type textarea "One personal quality that I admire in others and would like to devel"
type textarea "x"
type textarea "One personal quality that I admire in others and would like to develo"
type textarea "x"
type textarea "One personal quality that I admire in others and would like to develop"
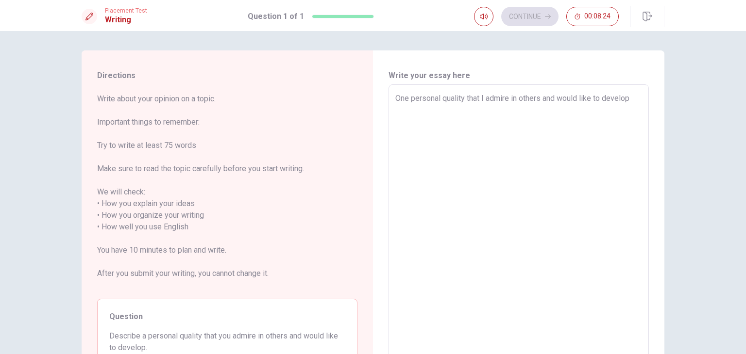
type textarea "x"
type textarea "One personal quality that I admire in others and would like to develop"
type textarea "x"
type textarea "One personal quality that I admire in others and would like to develop i"
type textarea "x"
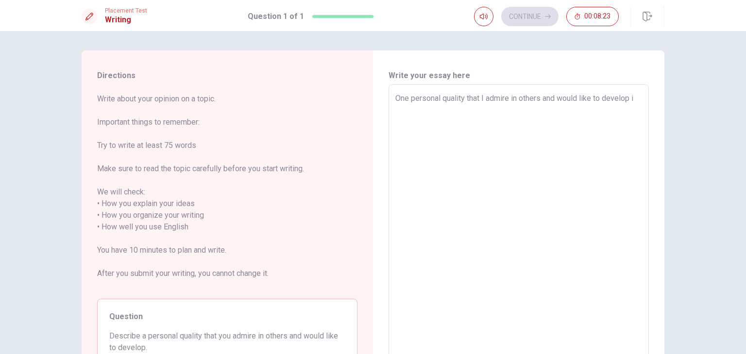
type textarea "One personal quality that I admire in others and would like to develop is"
type textarea "x"
type textarea "One personal quality that I admire in others and would like to develop is"
type textarea "x"
type textarea "One personal quality that I admire in others and would like to develop is p"
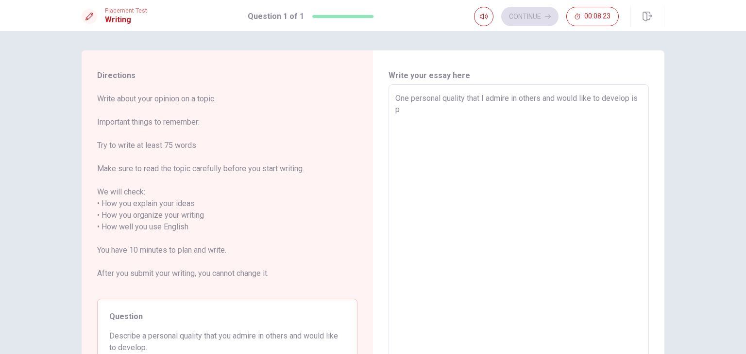
type textarea "x"
type textarea "One personal quality that I admire in others and would like to develop is pa"
type textarea "x"
type textarea "One personal quality that I admire in others and would like to develop is [PERS…"
type textarea "x"
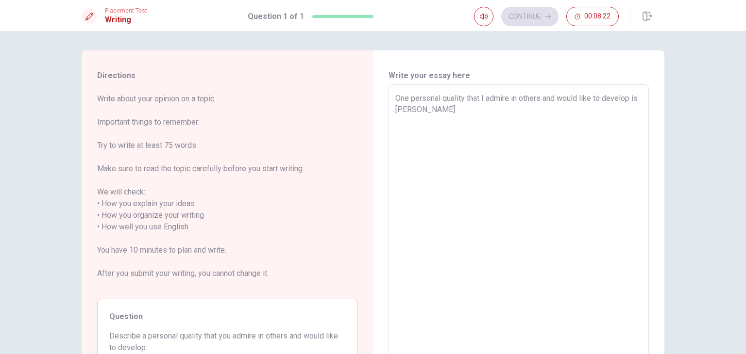
type textarea "One personal quality that I admire in others and would like to develop is pati"
type textarea "x"
type textarea "One personal quality that I admire in others and would like to develop is patie"
type textarea "x"
type textarea "One personal quality that I admire in others and would like to develop is patien"
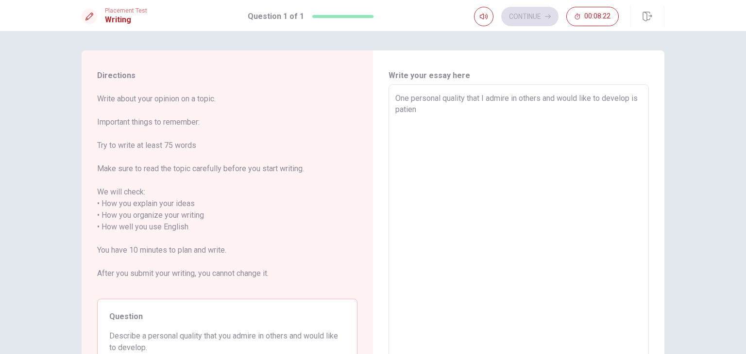
type textarea "x"
type textarea "One personal quality that I admire in others and would like to develop is patie…"
type textarea "x"
type textarea "One personal quality that I admire in others and would like to develop is patie…"
type textarea "x"
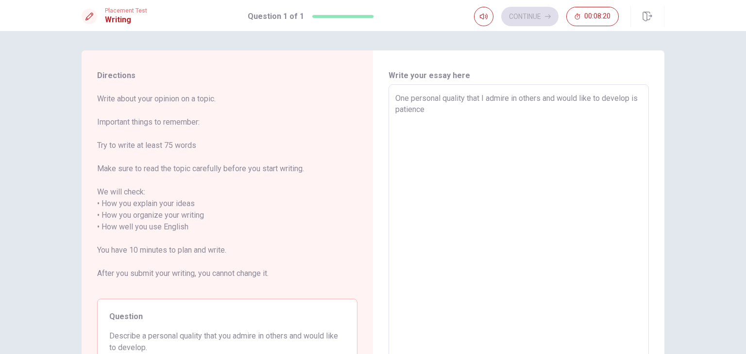
type textarea "One personal quality that I admire in others and would like to develop is patie…"
type textarea "x"
type textarea "One personal quality that I admire in others and would like to develop is patie…"
type textarea "x"
type textarea "One personal quality that I admire in others and would like to develop is patie…"
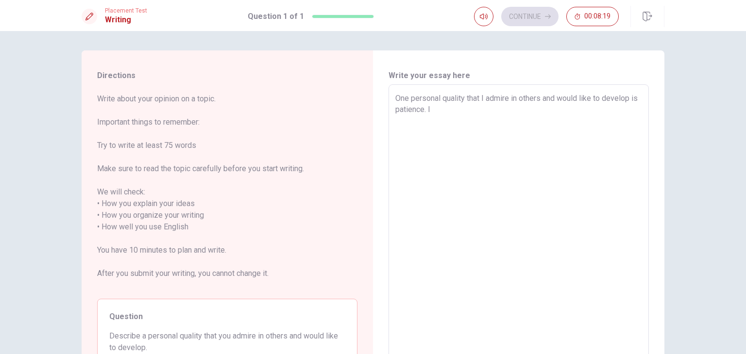
type textarea "x"
type textarea "One personal quality that I admire in others and would like to develop is patie…"
type textarea "x"
type textarea "One personal quality that I admire in others and would like to develop is patie…"
type textarea "x"
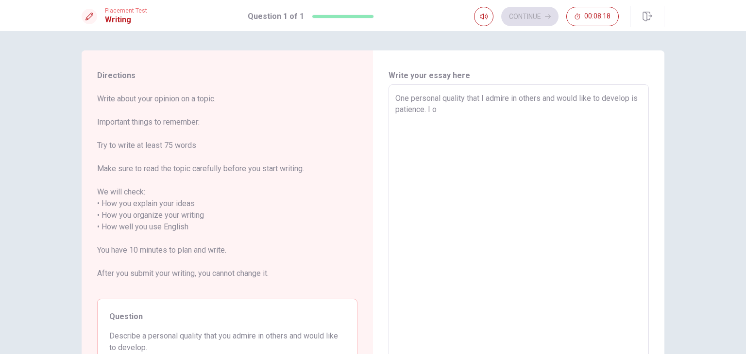
type textarea "One personal quality that I admire in others and would like to develop is patie…"
type textarea "x"
type textarea "One personal quality that I admire in others and would like to develop is patie…"
type textarea "x"
type textarea "One personal quality that I admire in others and would like to develop is patie…"
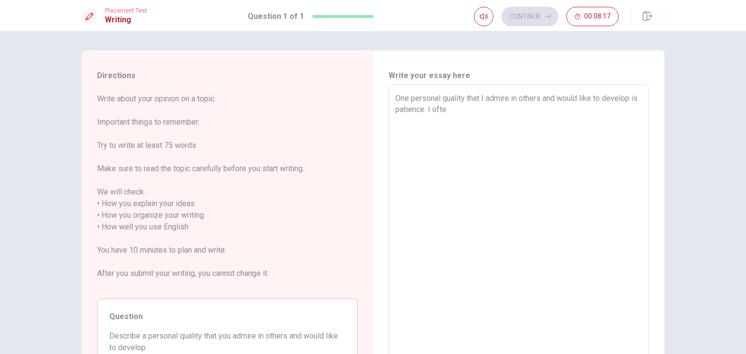
type textarea "x"
type textarea "One personal quality that I admire in others and would like to develop is patie…"
type textarea "x"
type textarea "One personal quality that I admire in others and would like to develop is patie…"
type textarea "x"
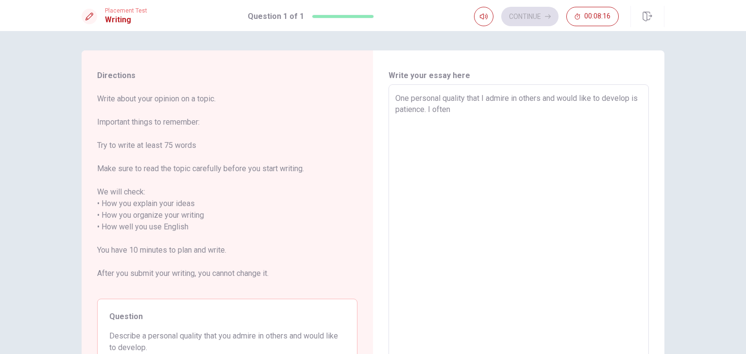
type textarea "One personal quality that I admire in others and would like to develop is patie…"
type textarea "x"
type textarea "One personal quality that I admire in others and would like to develop is patie…"
type textarea "x"
type textarea "One personal quality that I admire in others and would like to develop is patie…"
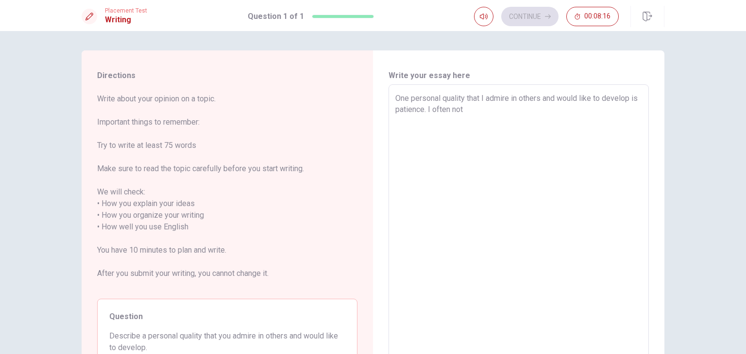
type textarea "x"
type textarea "One personal quality that I admire in others and would like to develop is patie…"
type textarea "x"
type textarea "One personal quality that I admire in others and would like to develop is patie…"
type textarea "x"
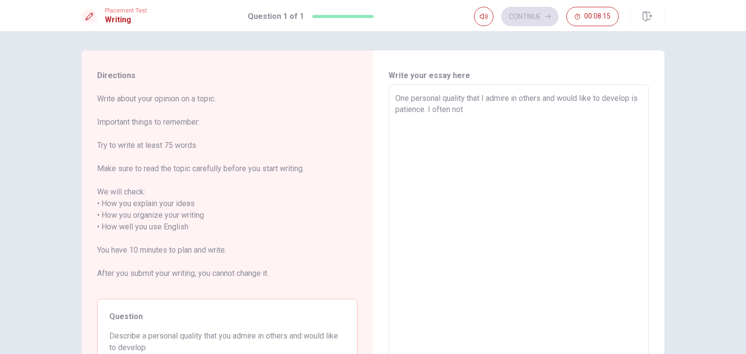
type textarea "One personal quality that I admire in others and would like to develop is patie…"
type textarea "x"
type textarea "One personal quality that I admire in others and would like to develop is patie…"
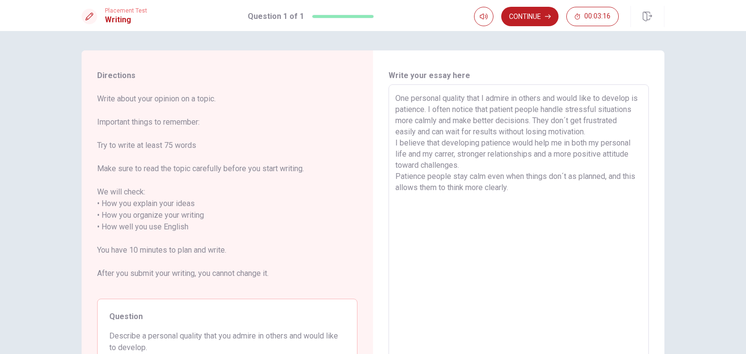
click at [558, 198] on textarea "One personal quality that I admire in others and would like to develop is patie…" at bounding box center [518, 227] width 247 height 269
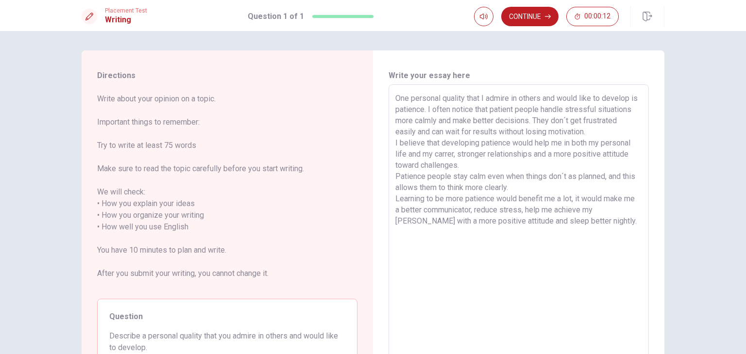
click at [507, 222] on textarea "One personal quality that I admire in others and would like to develop is patie…" at bounding box center [518, 227] width 247 height 269
click at [607, 224] on textarea "One personal quality that I admire in others and would like to develop is patie…" at bounding box center [518, 227] width 247 height 269
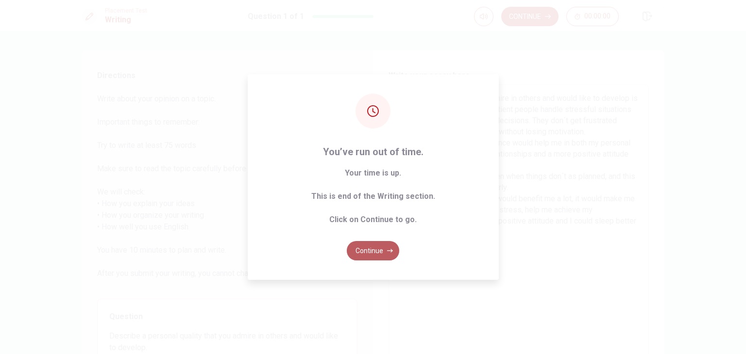
click at [382, 253] on button "Continue" at bounding box center [373, 250] width 52 height 19
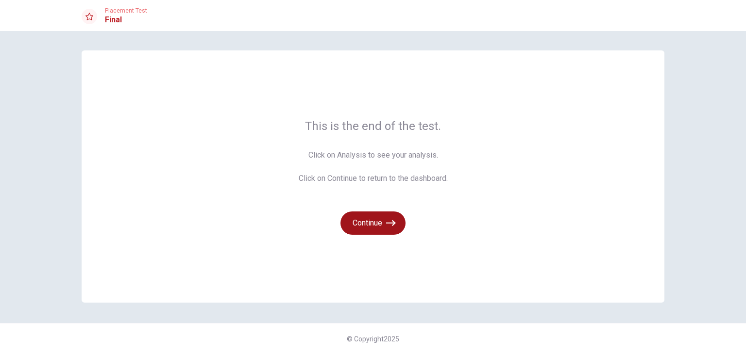
click at [368, 221] on button "Continue" at bounding box center [372, 223] width 65 height 23
